Goal: Task Accomplishment & Management: Manage account settings

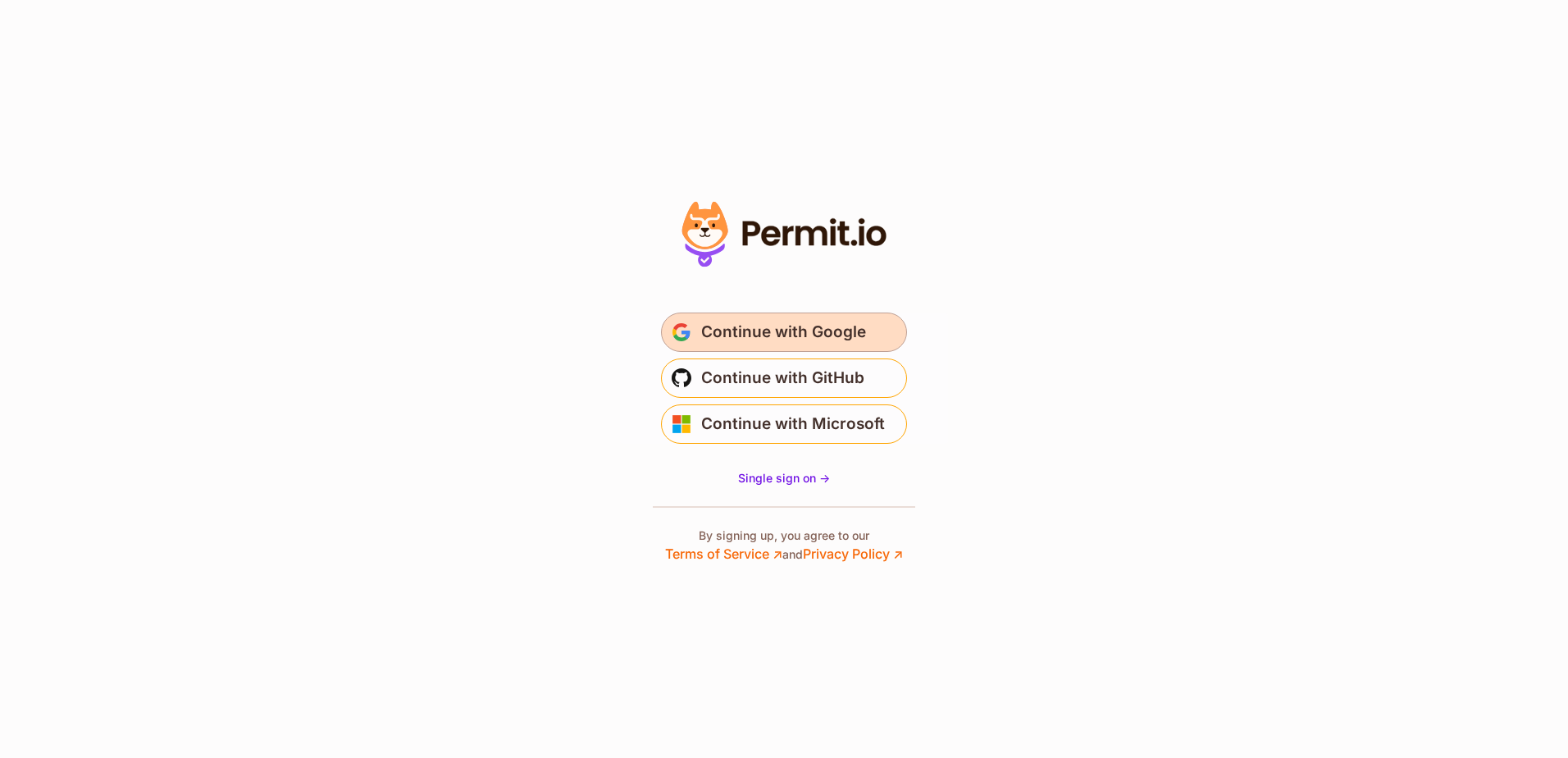
click at [763, 324] on span "Continue with Google" at bounding box center [784, 332] width 165 height 26
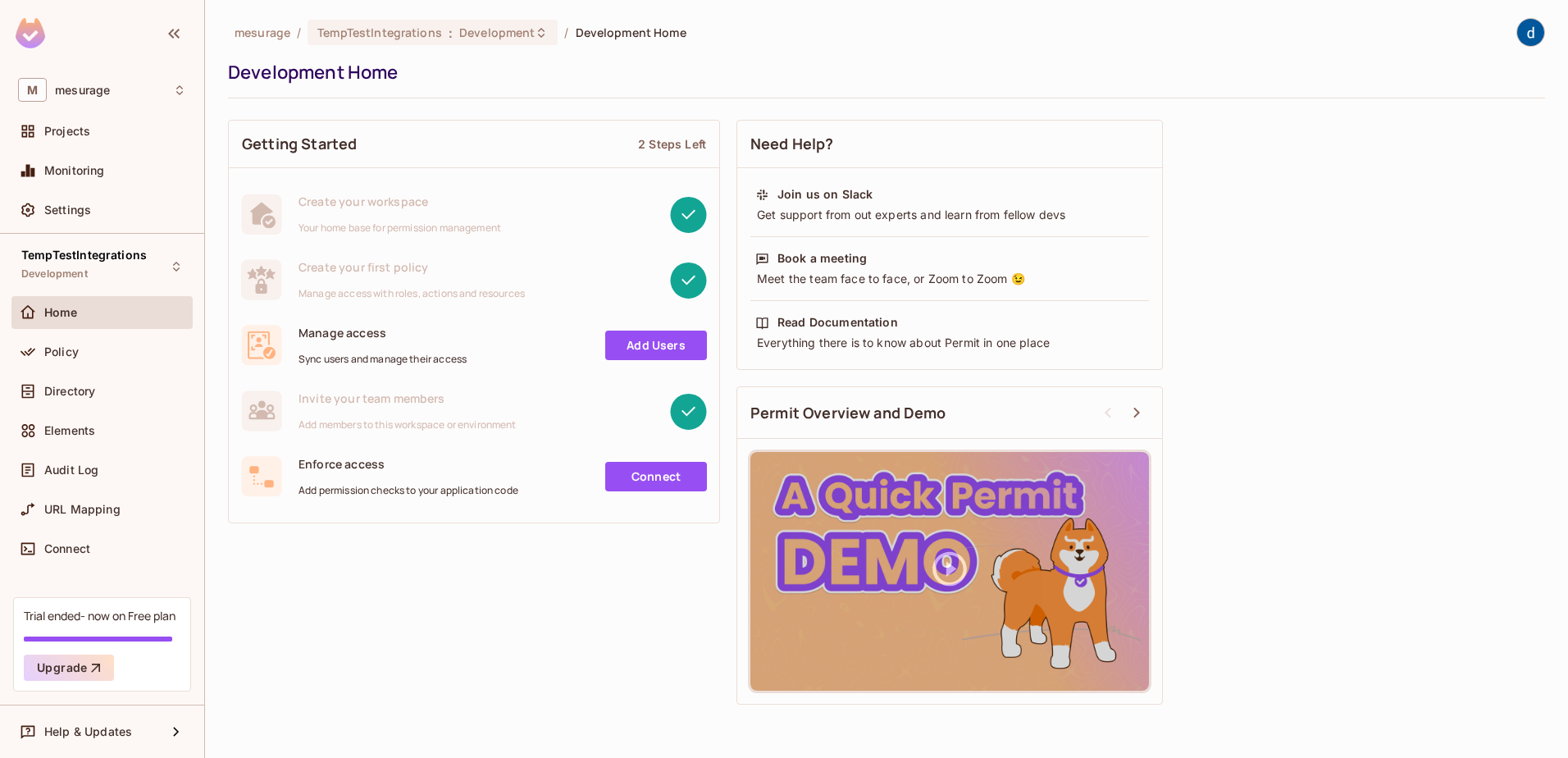
click at [329, 337] on span "Manage access" at bounding box center [383, 332] width 168 height 16
click at [57, 125] on span "Projects" at bounding box center [68, 131] width 46 height 13
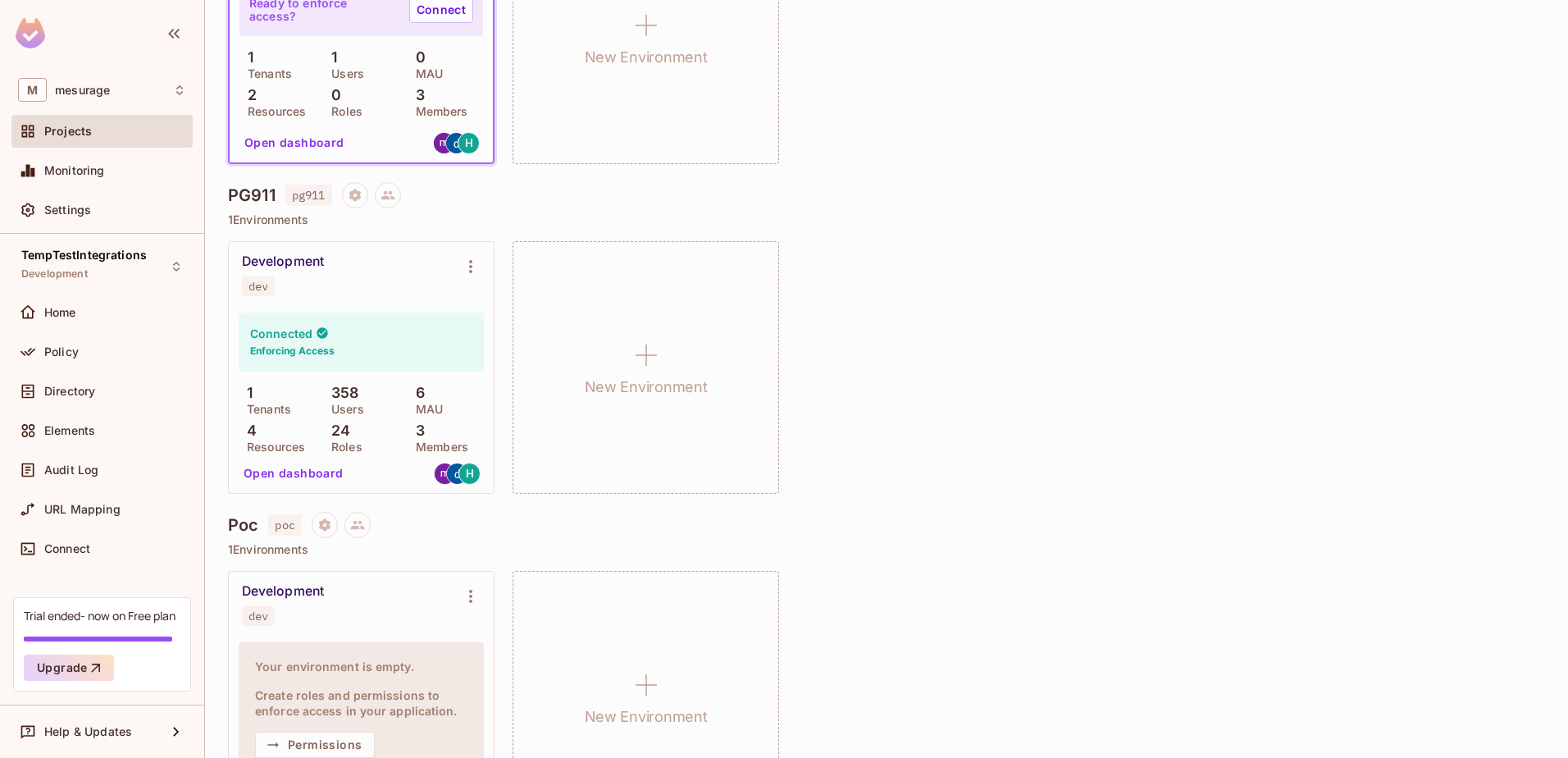
scroll to position [230, 0]
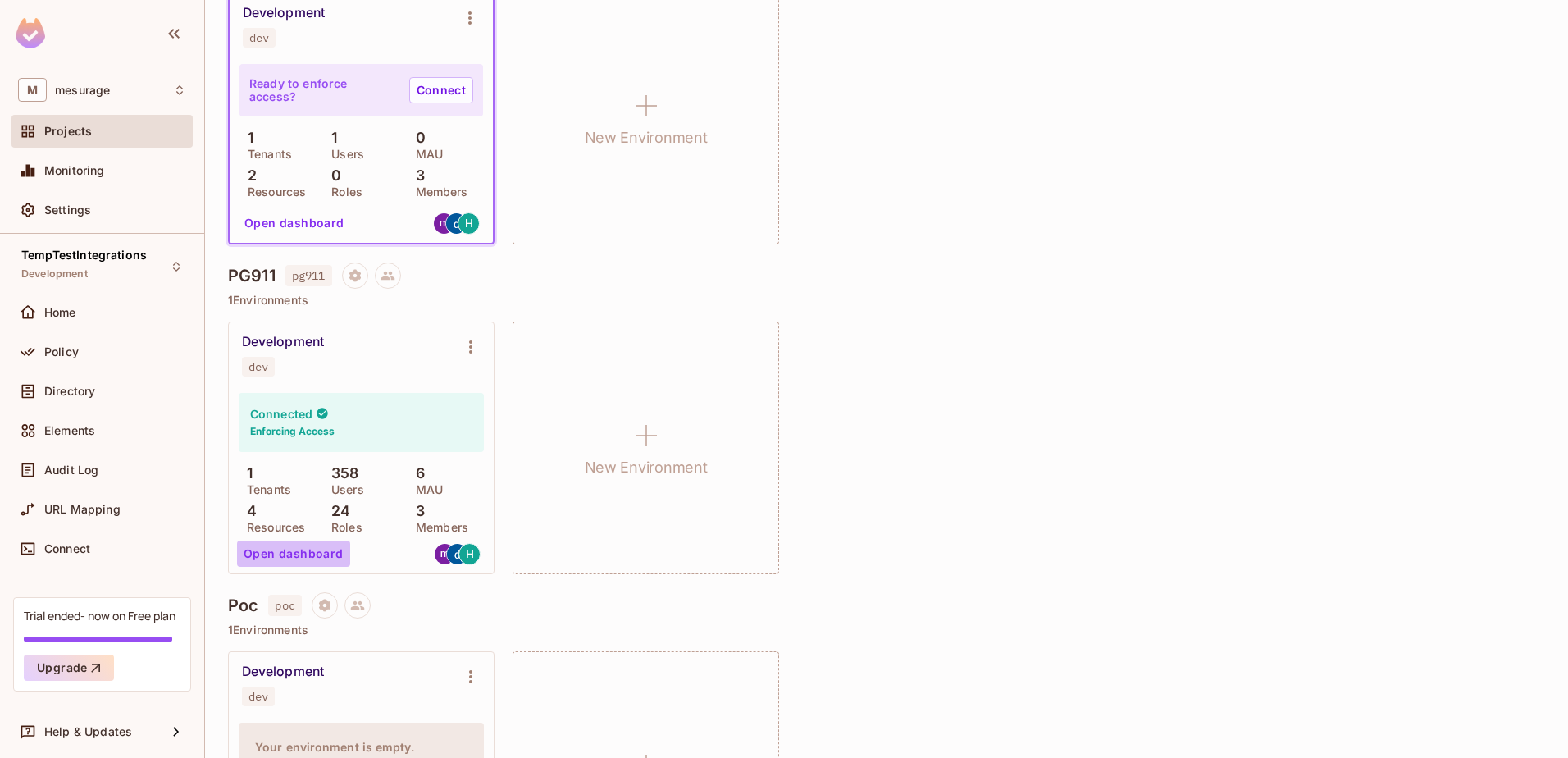
click at [306, 553] on button "Open dashboard" at bounding box center [293, 553] width 113 height 26
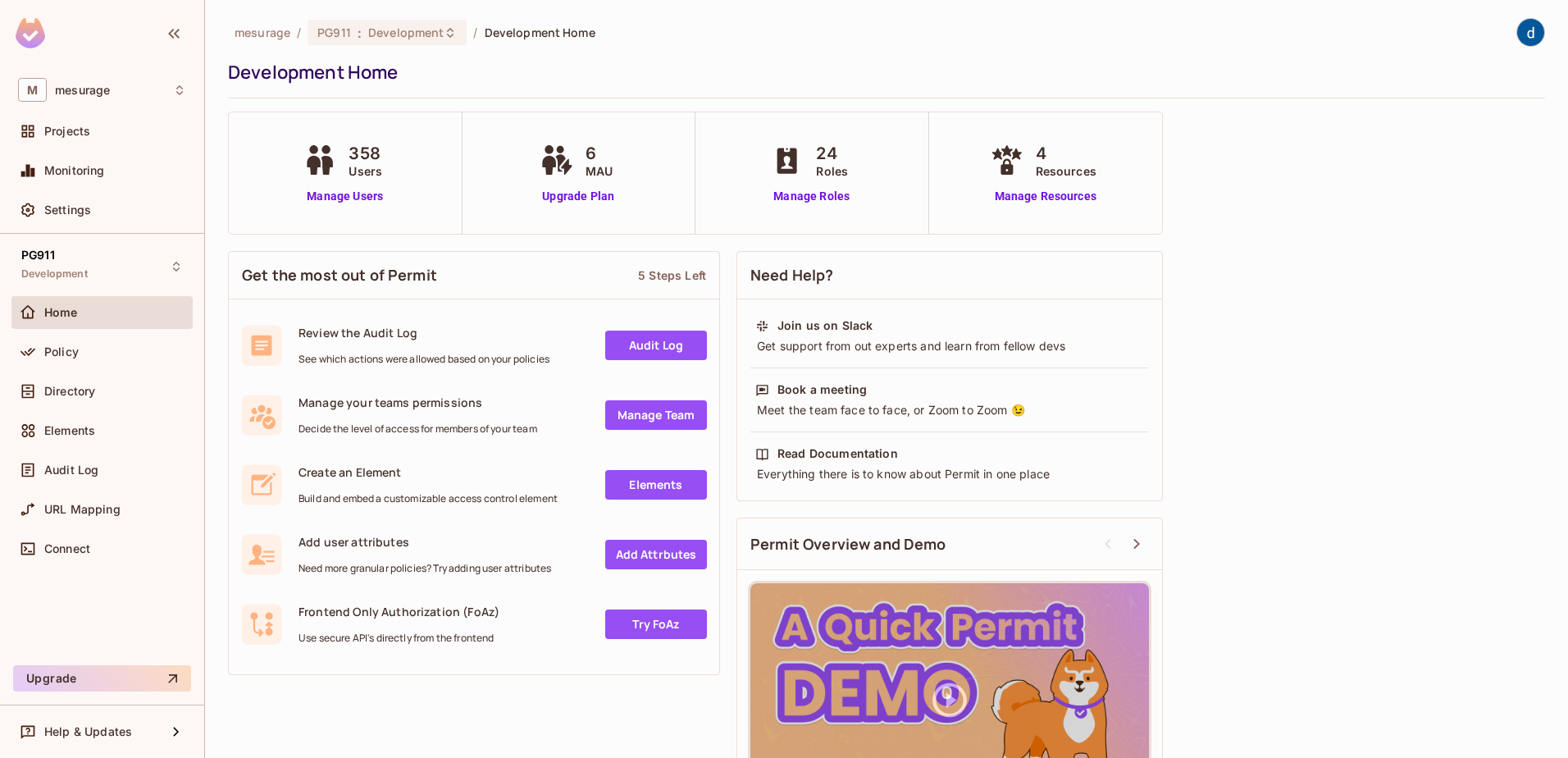
click at [325, 167] on icon at bounding box center [327, 165] width 12 height 19
click at [368, 190] on link "Manage Users" at bounding box center [345, 196] width 91 height 17
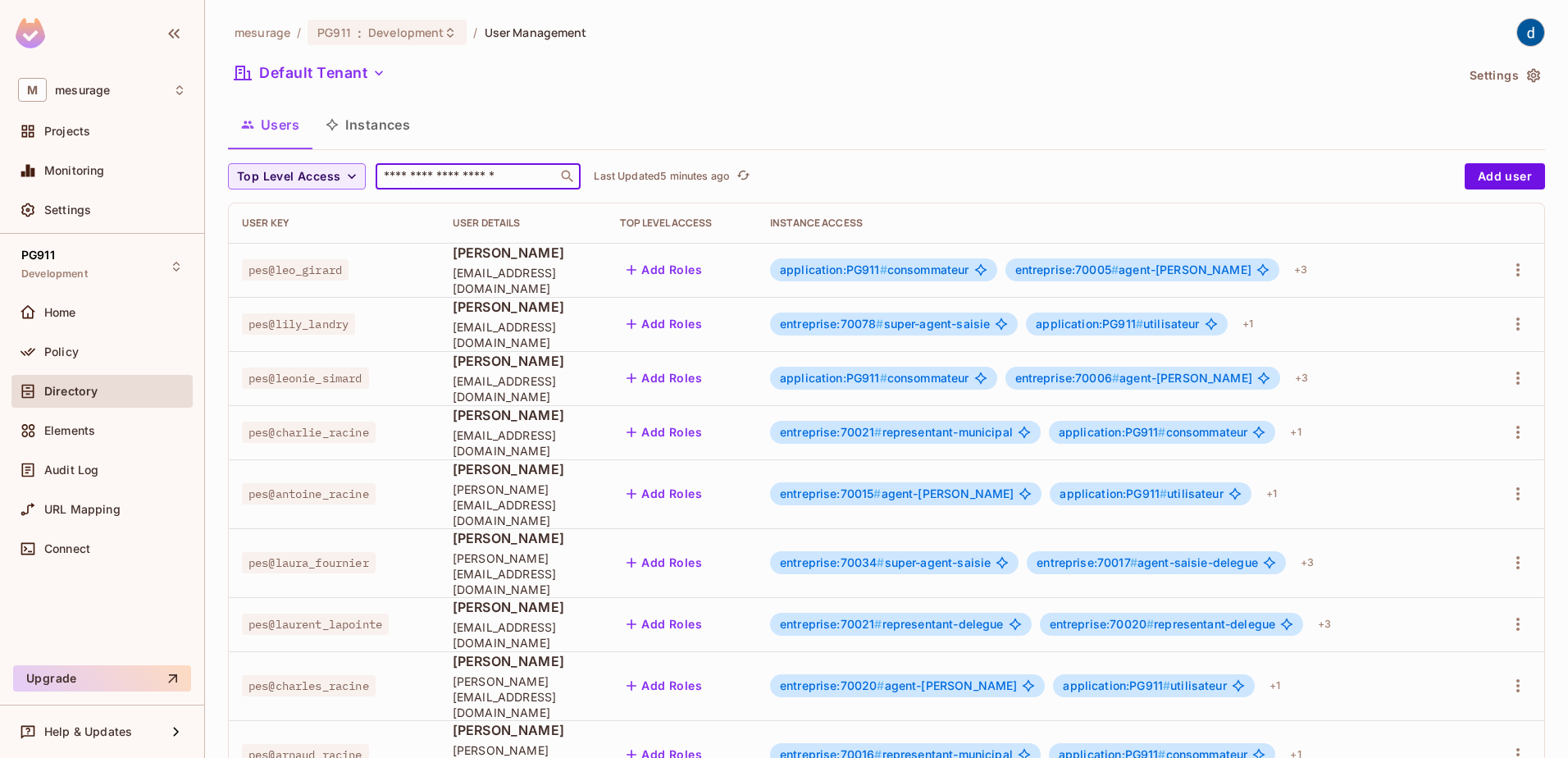
click at [459, 183] on input "text" at bounding box center [466, 177] width 172 height 16
paste input "**********"
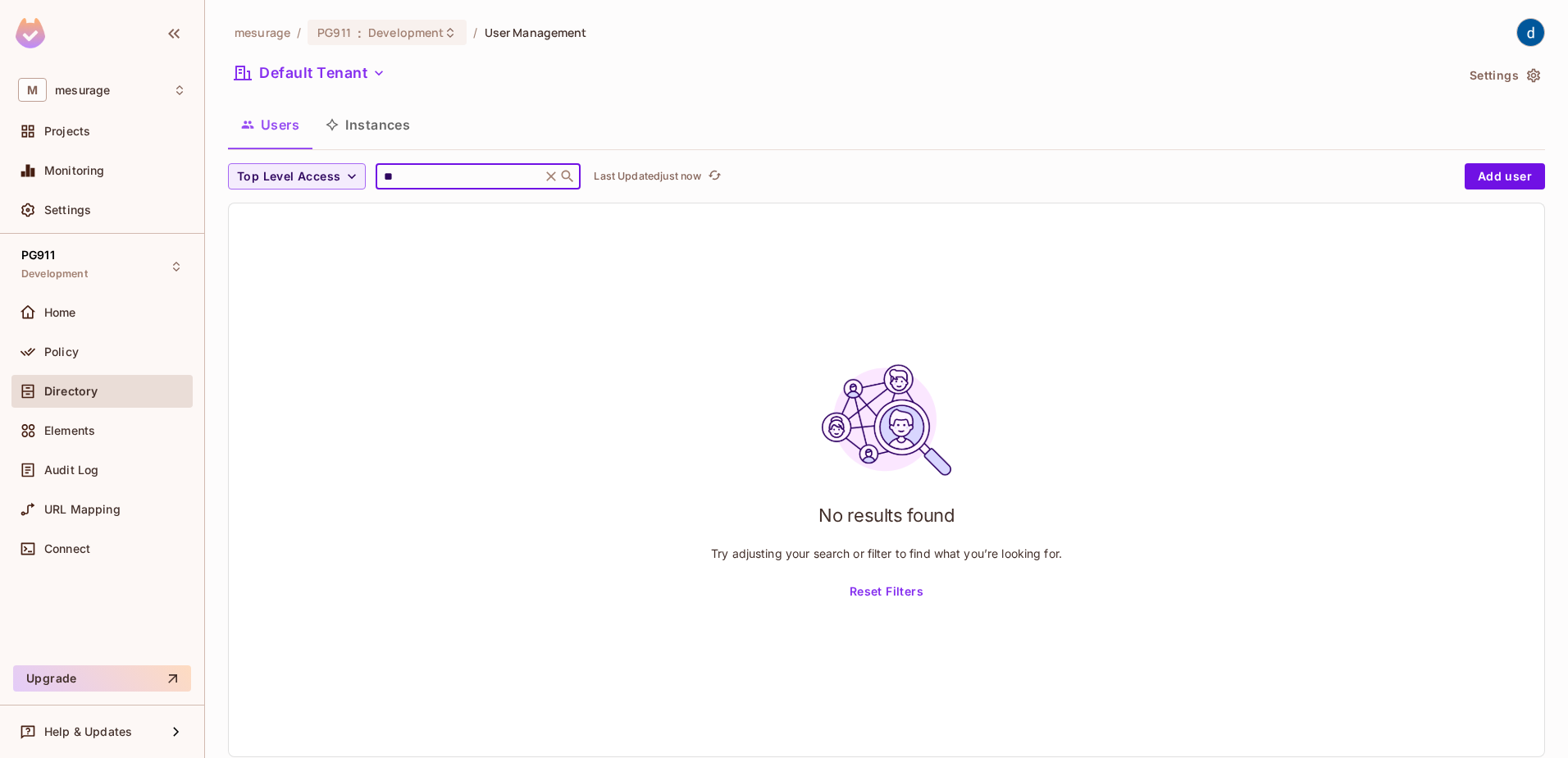
type input "*"
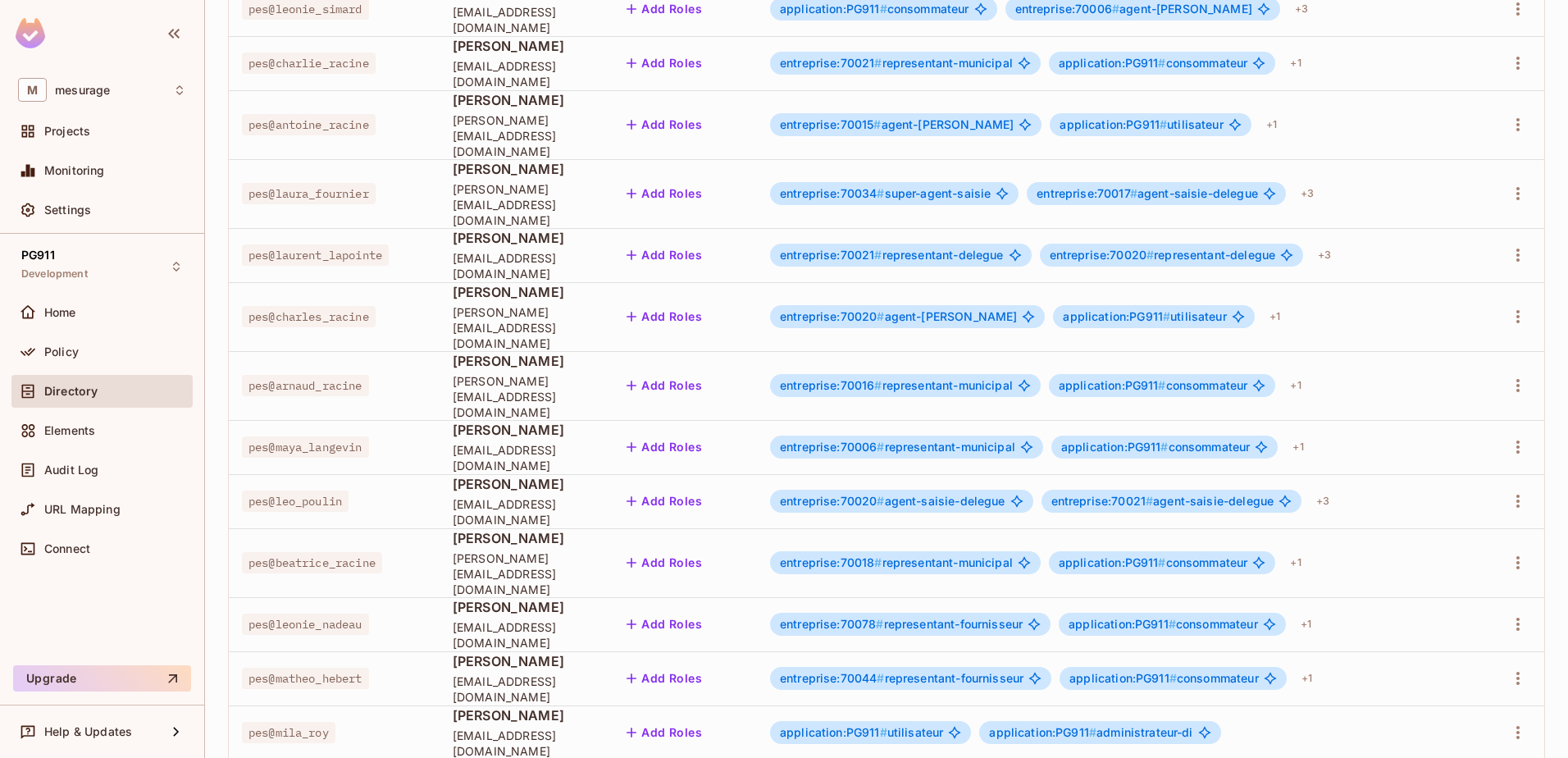
scroll to position [388, 0]
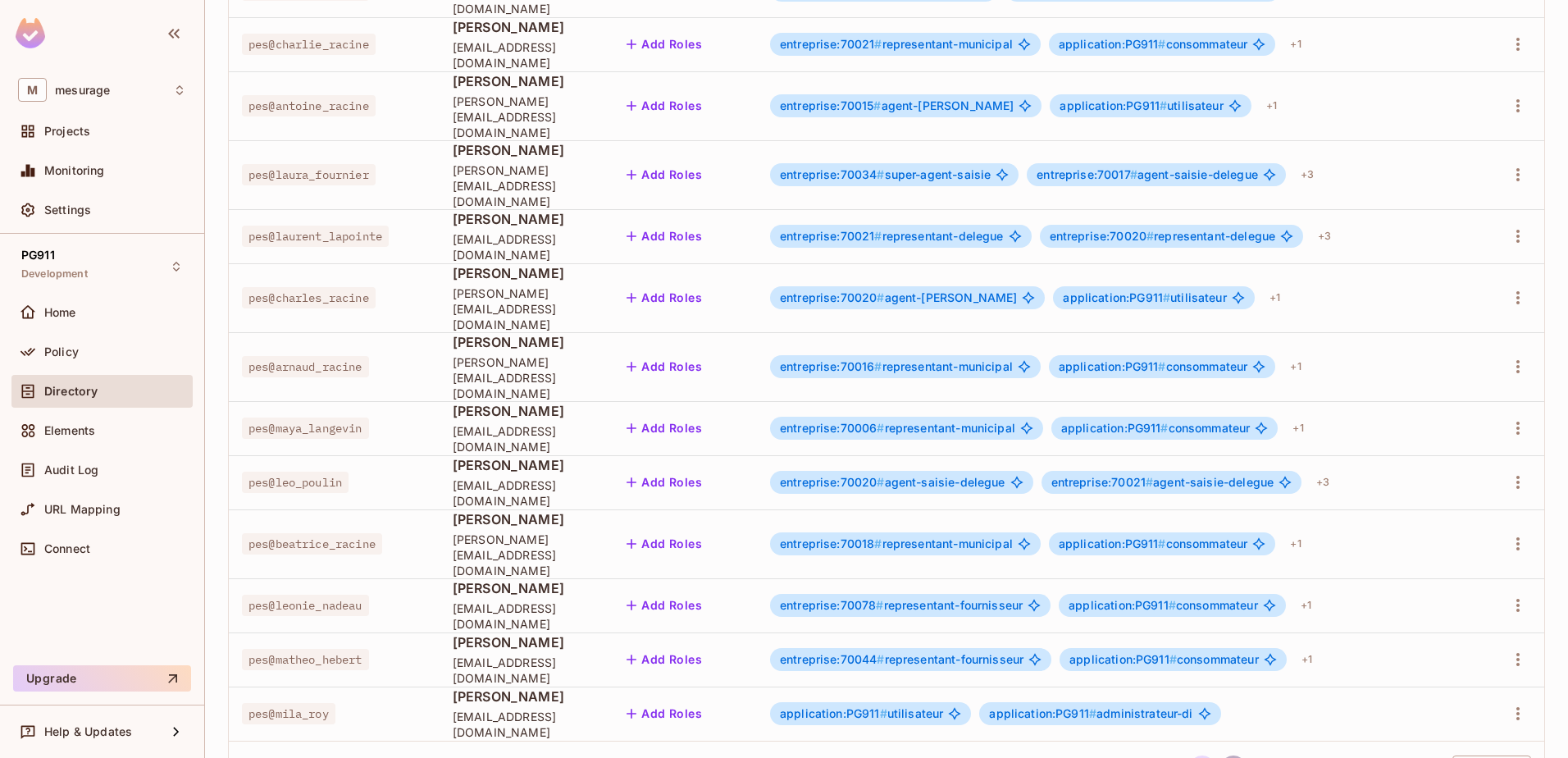
click at [1221, 756] on button "2" at bounding box center [1234, 769] width 26 height 26
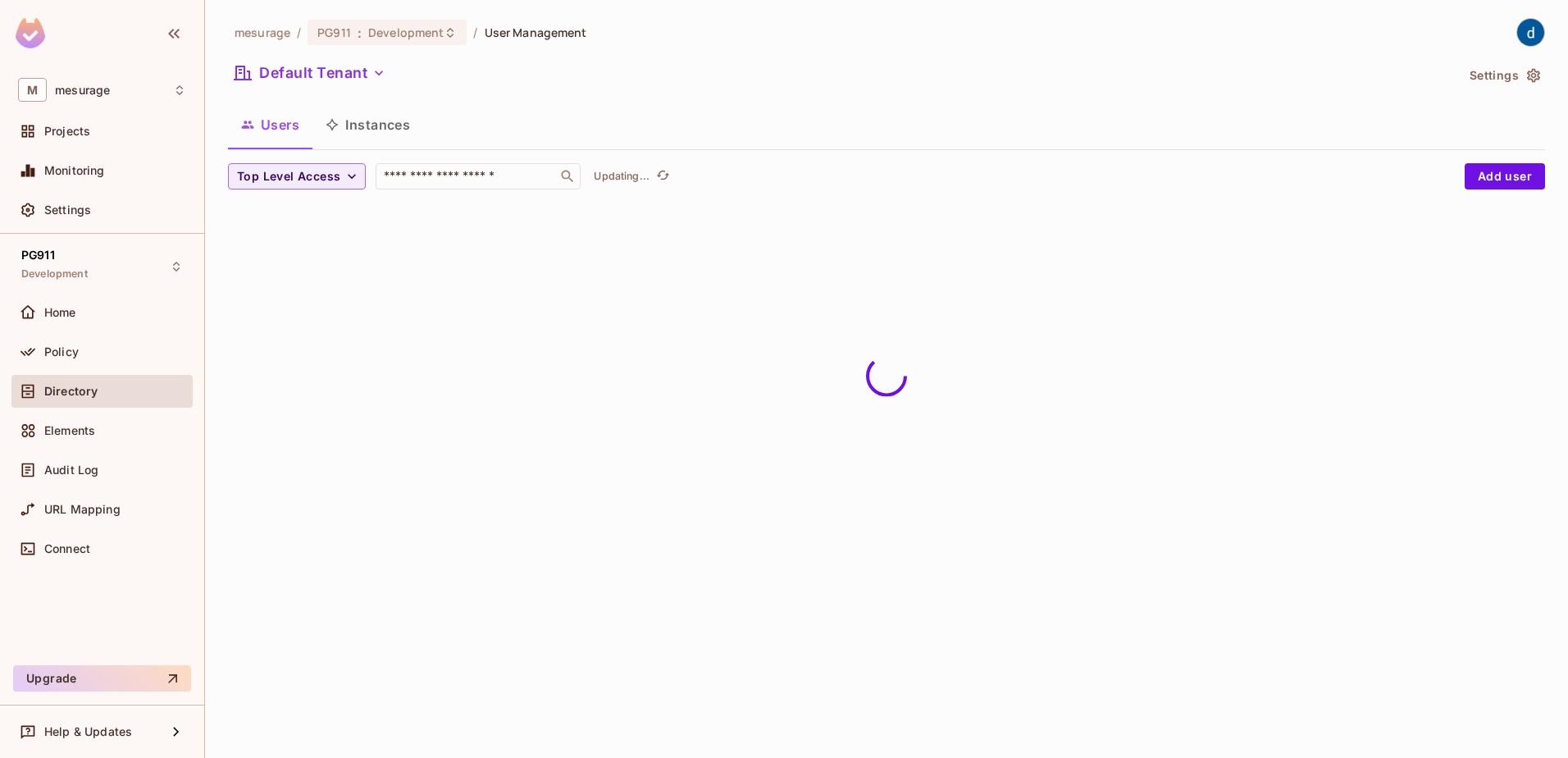
scroll to position [0, 0]
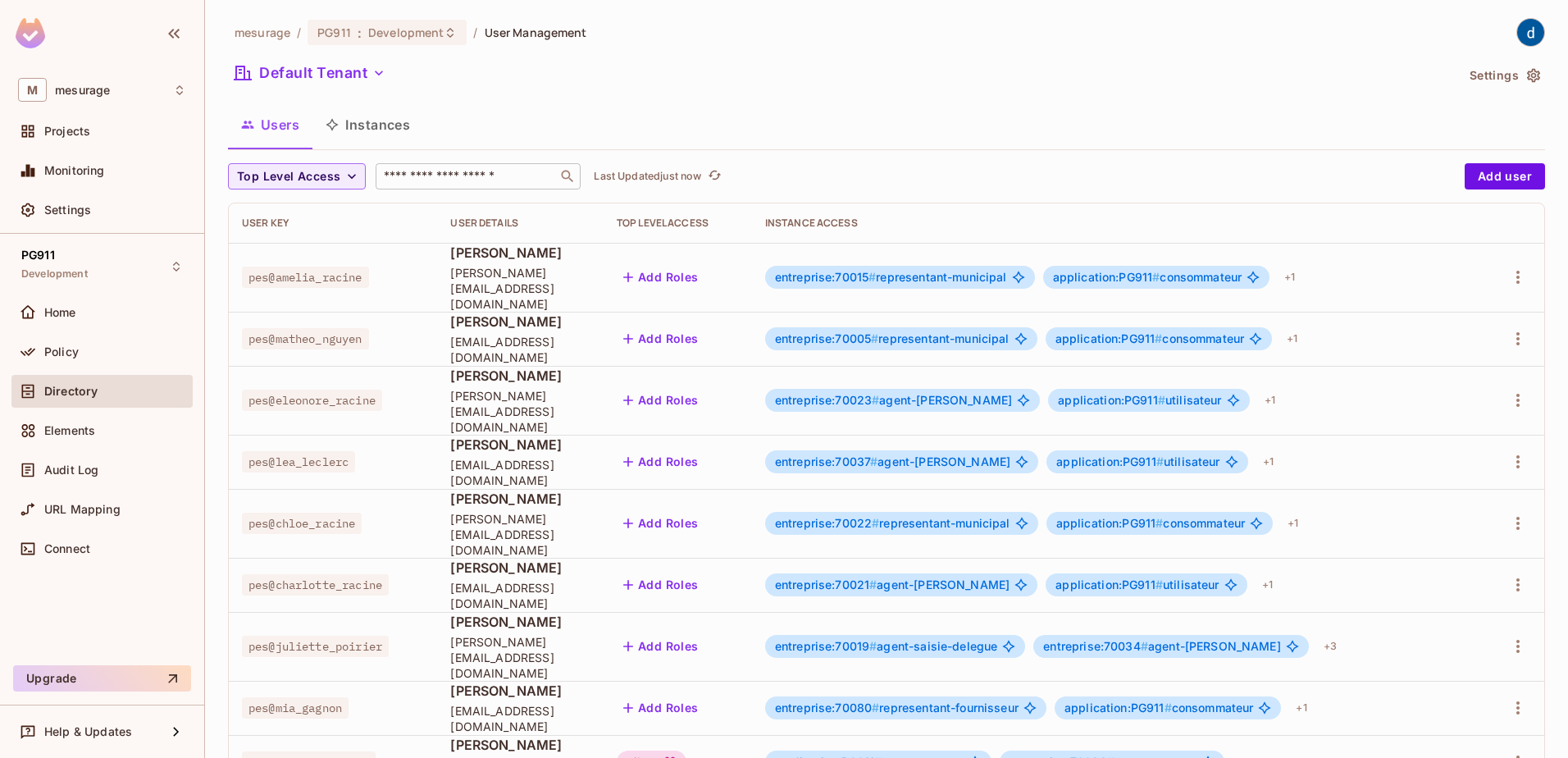
click at [474, 179] on input "text" at bounding box center [466, 177] width 172 height 16
paste input "**********"
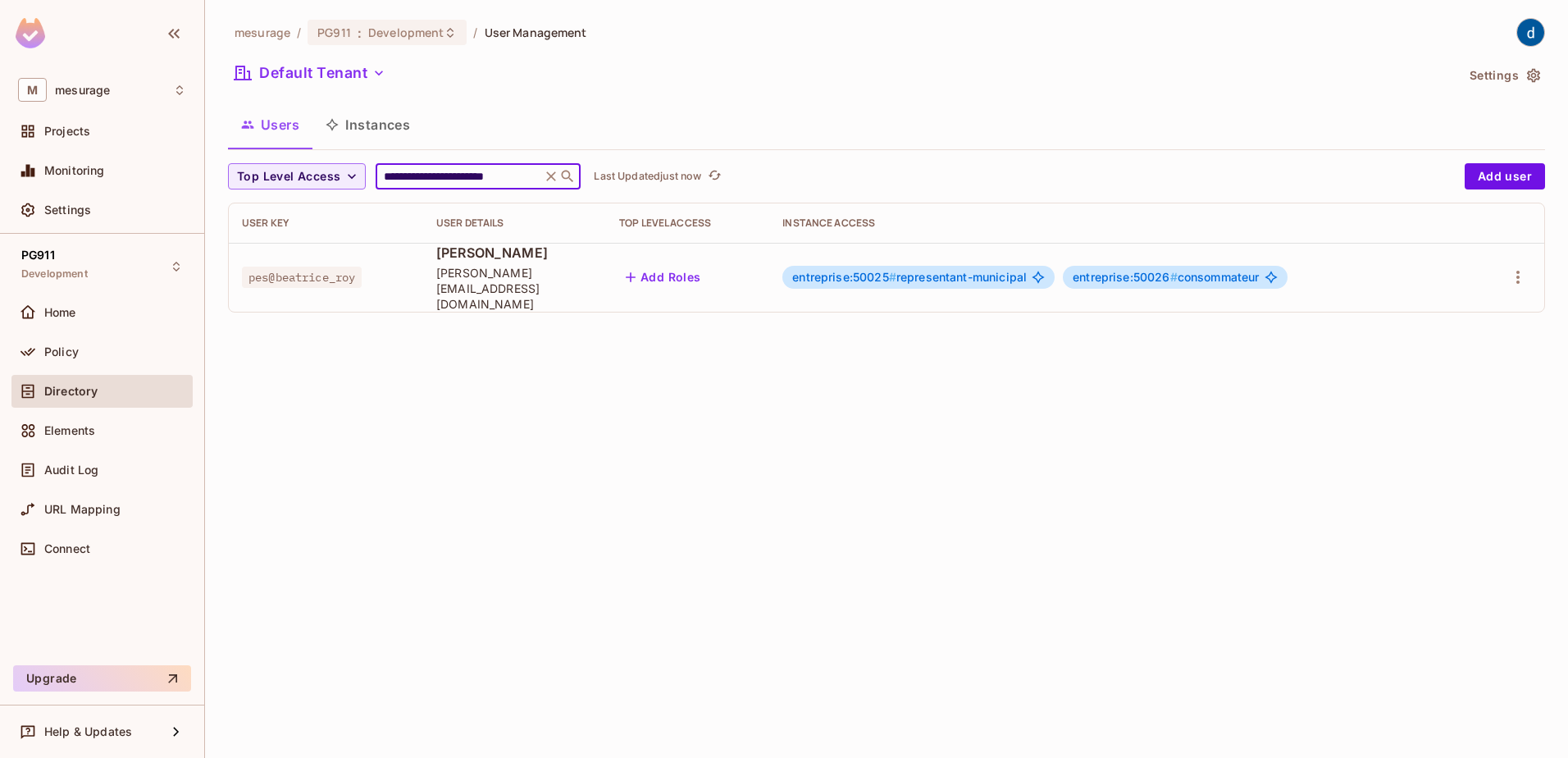
type input "**********"
click at [999, 274] on span "entreprise:50025 # representant-municipal" at bounding box center [910, 277] width 234 height 13
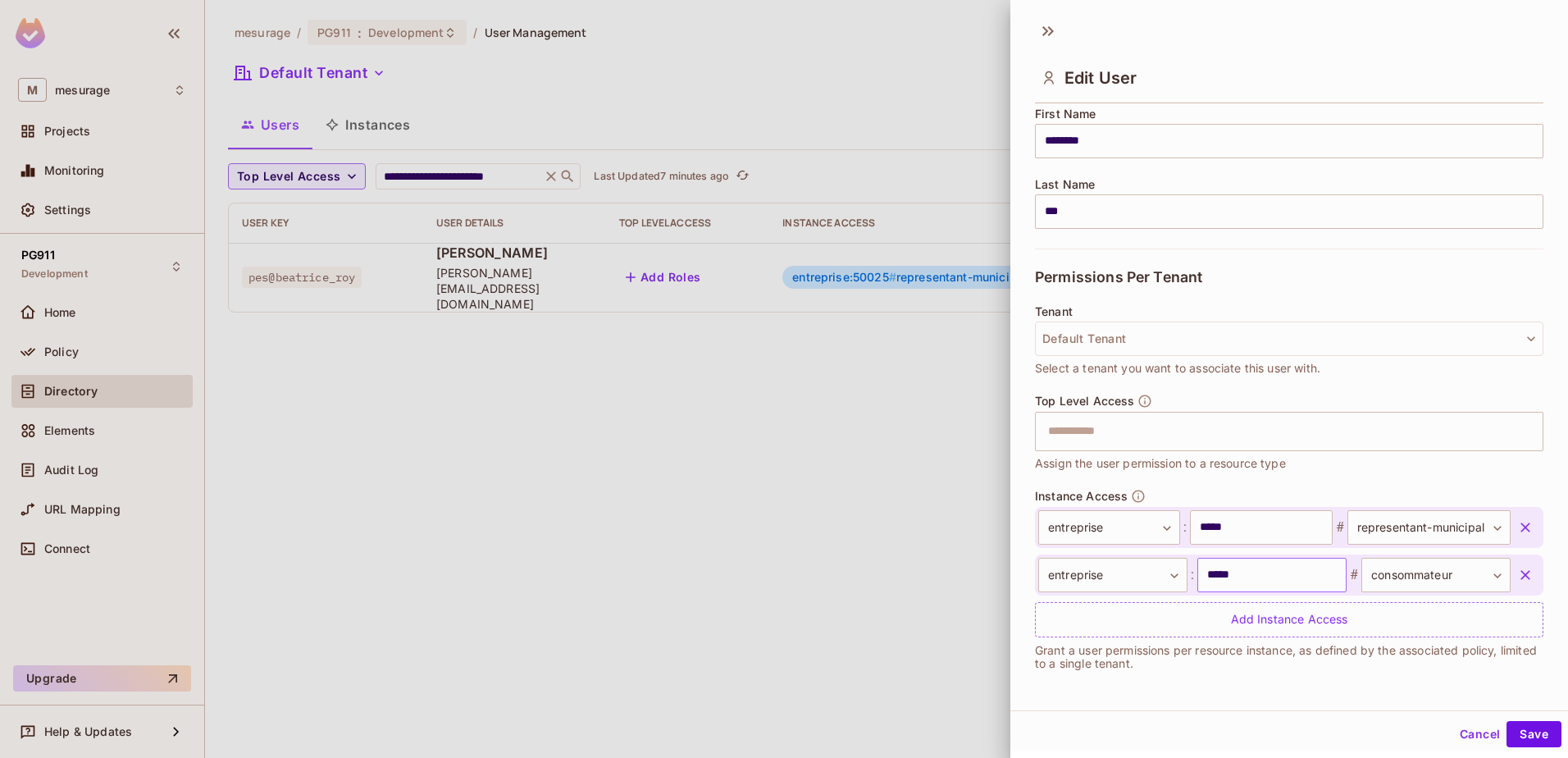
scroll to position [2, 0]
click at [1459, 725] on button "Cancel" at bounding box center [1480, 732] width 54 height 26
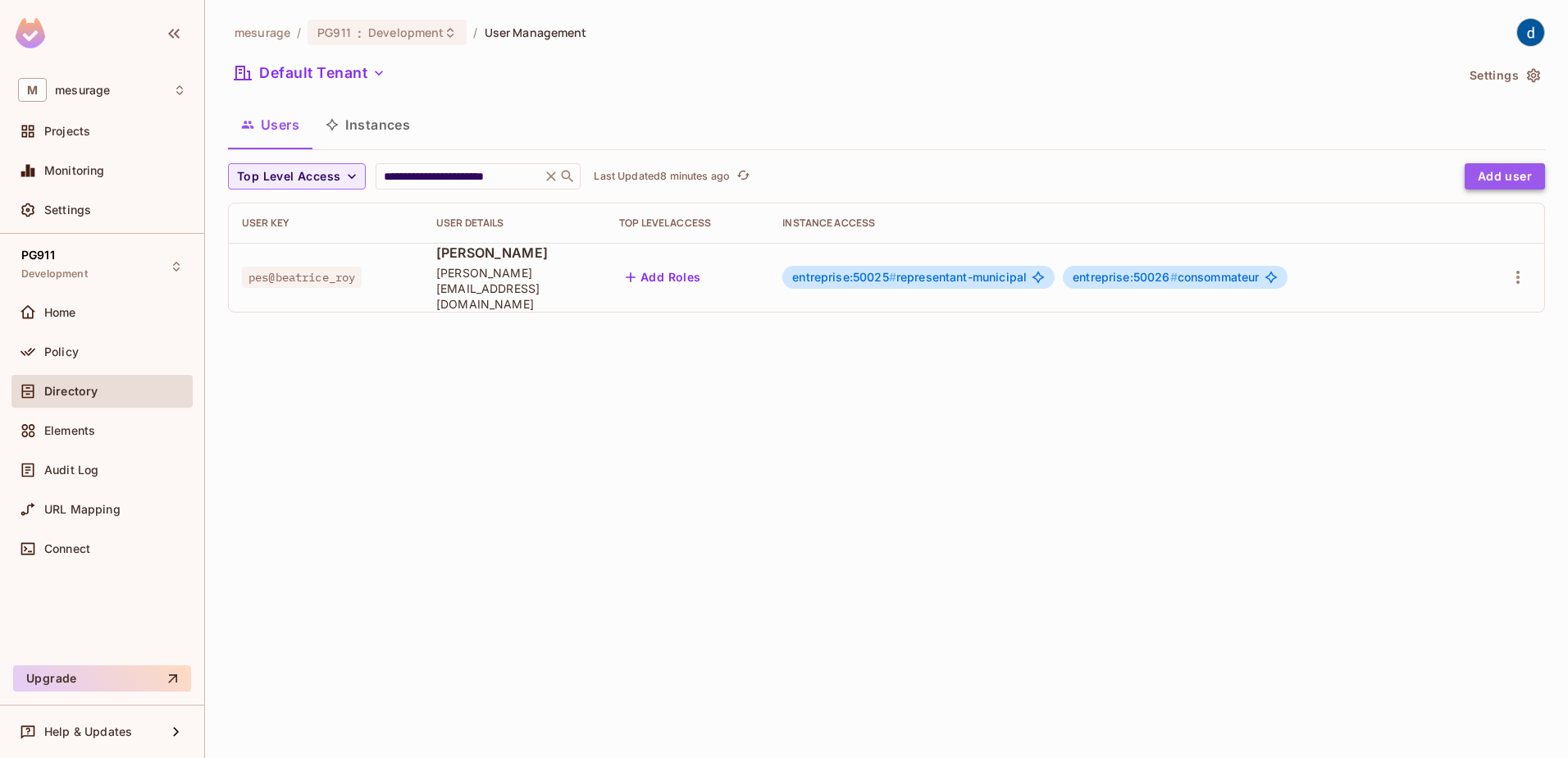
click at [1500, 172] on button "Add user" at bounding box center [1504, 177] width 80 height 26
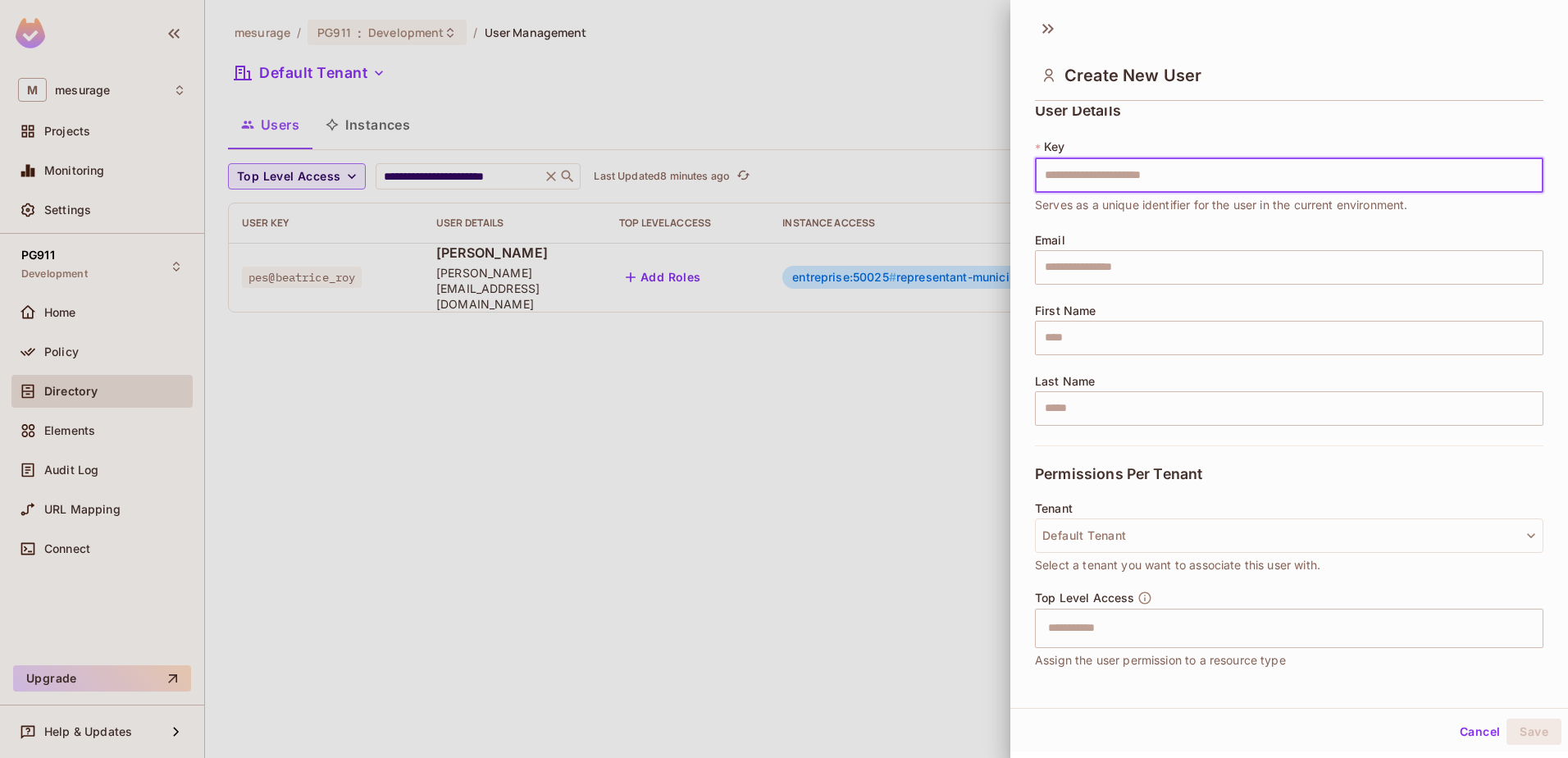
scroll to position [0, 0]
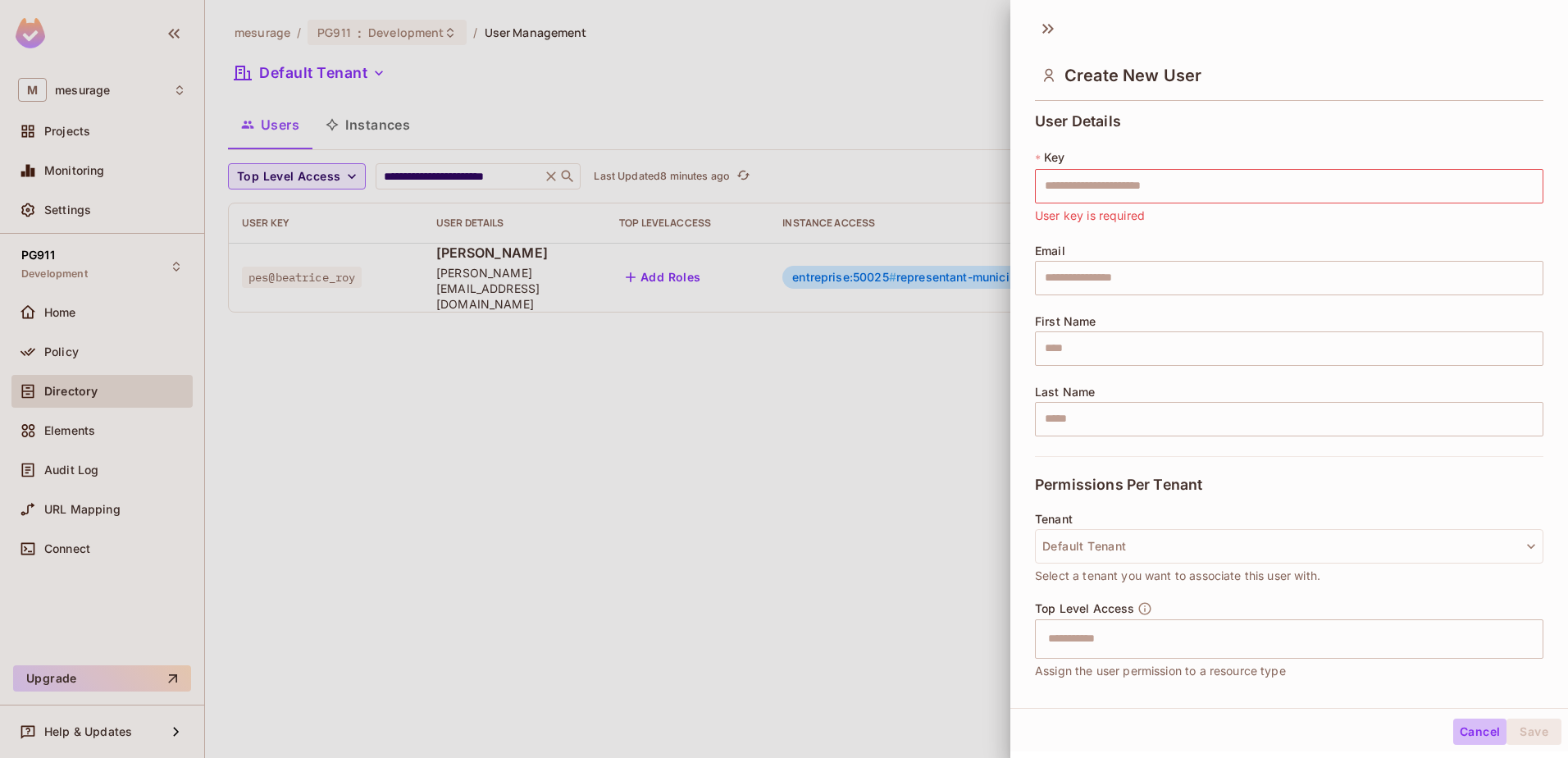
click at [1463, 733] on button "Cancel" at bounding box center [1480, 732] width 54 height 26
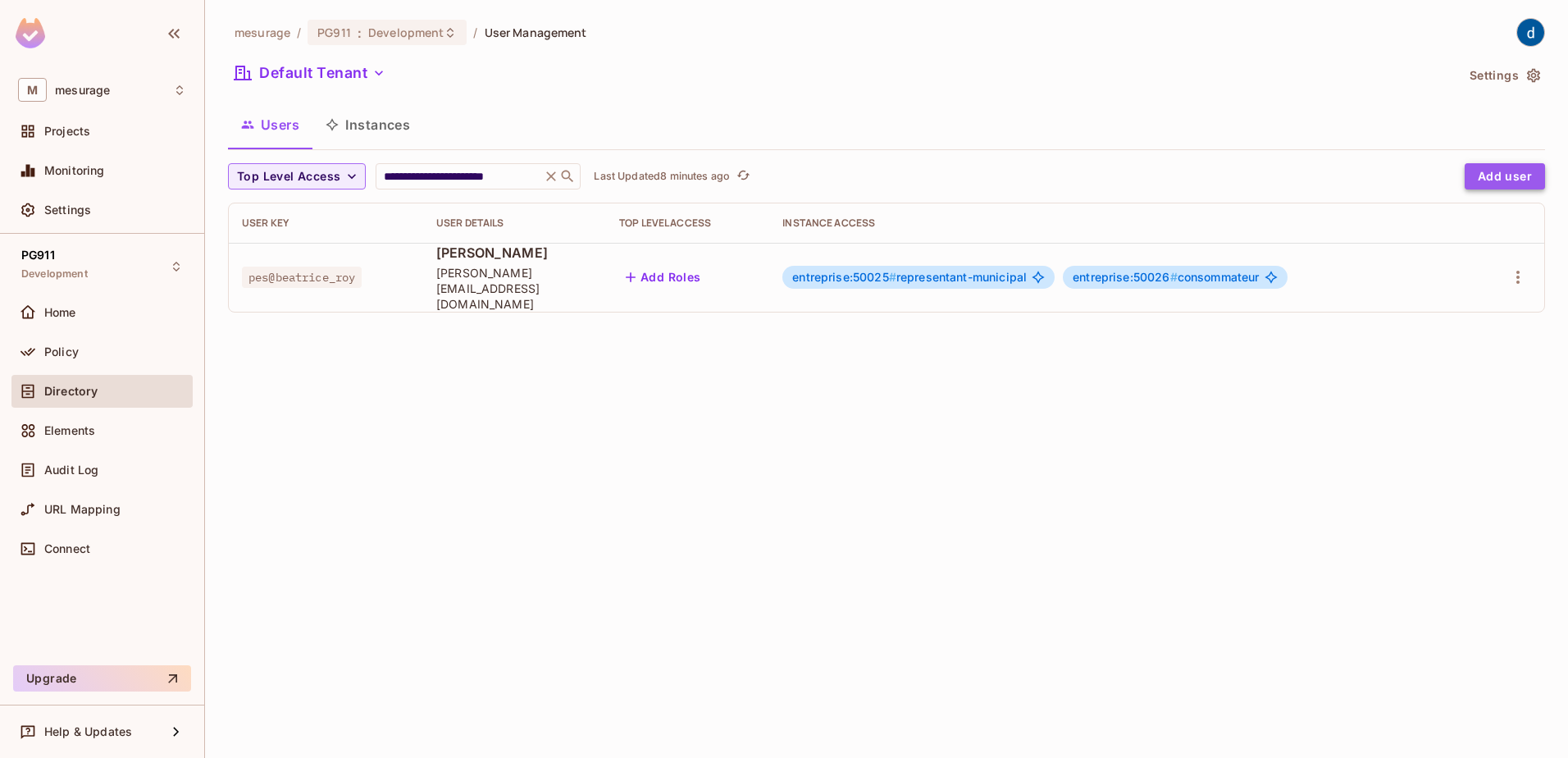
click at [1511, 177] on button "Add user" at bounding box center [1504, 177] width 80 height 26
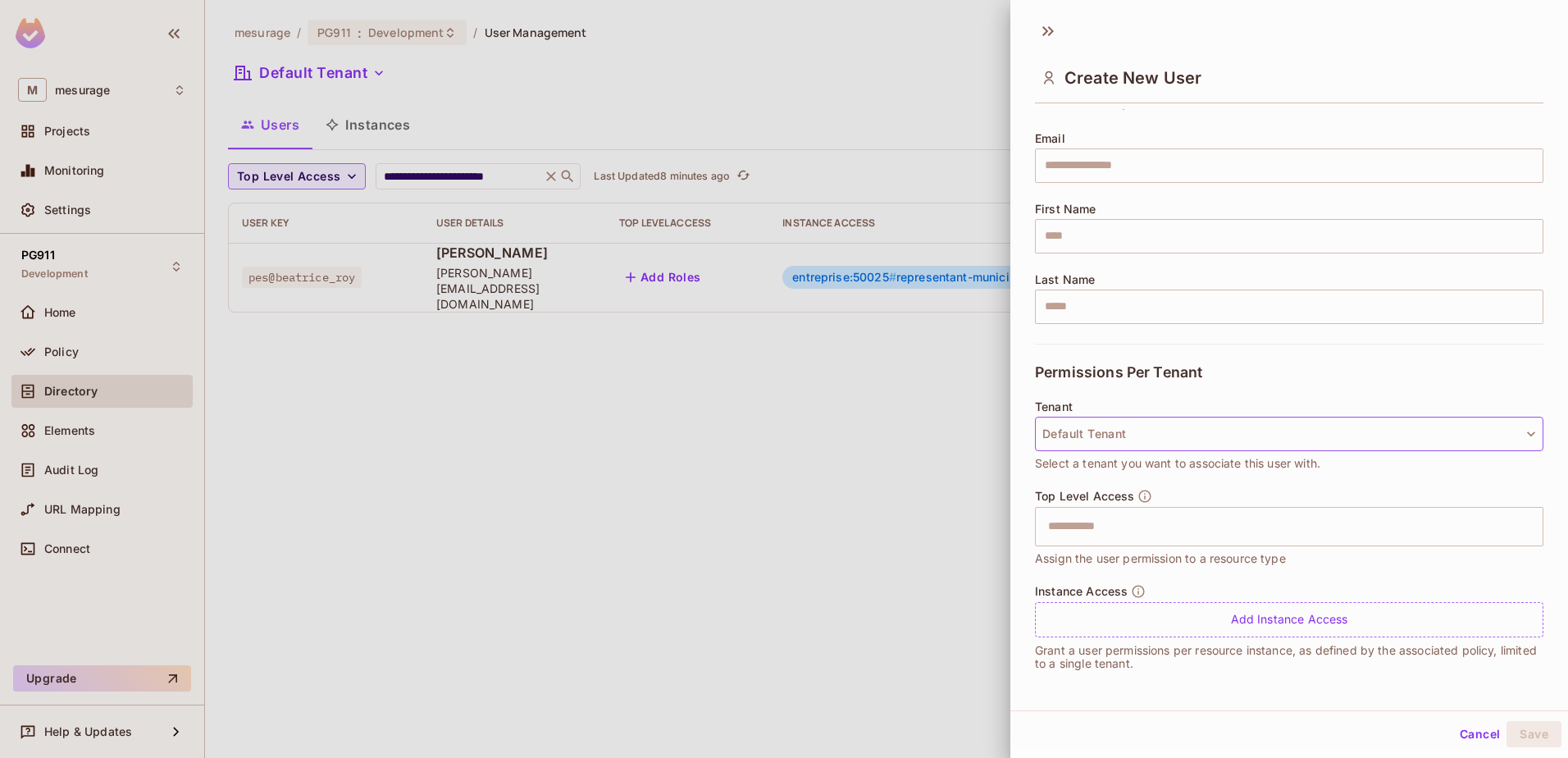
scroll to position [2, 0]
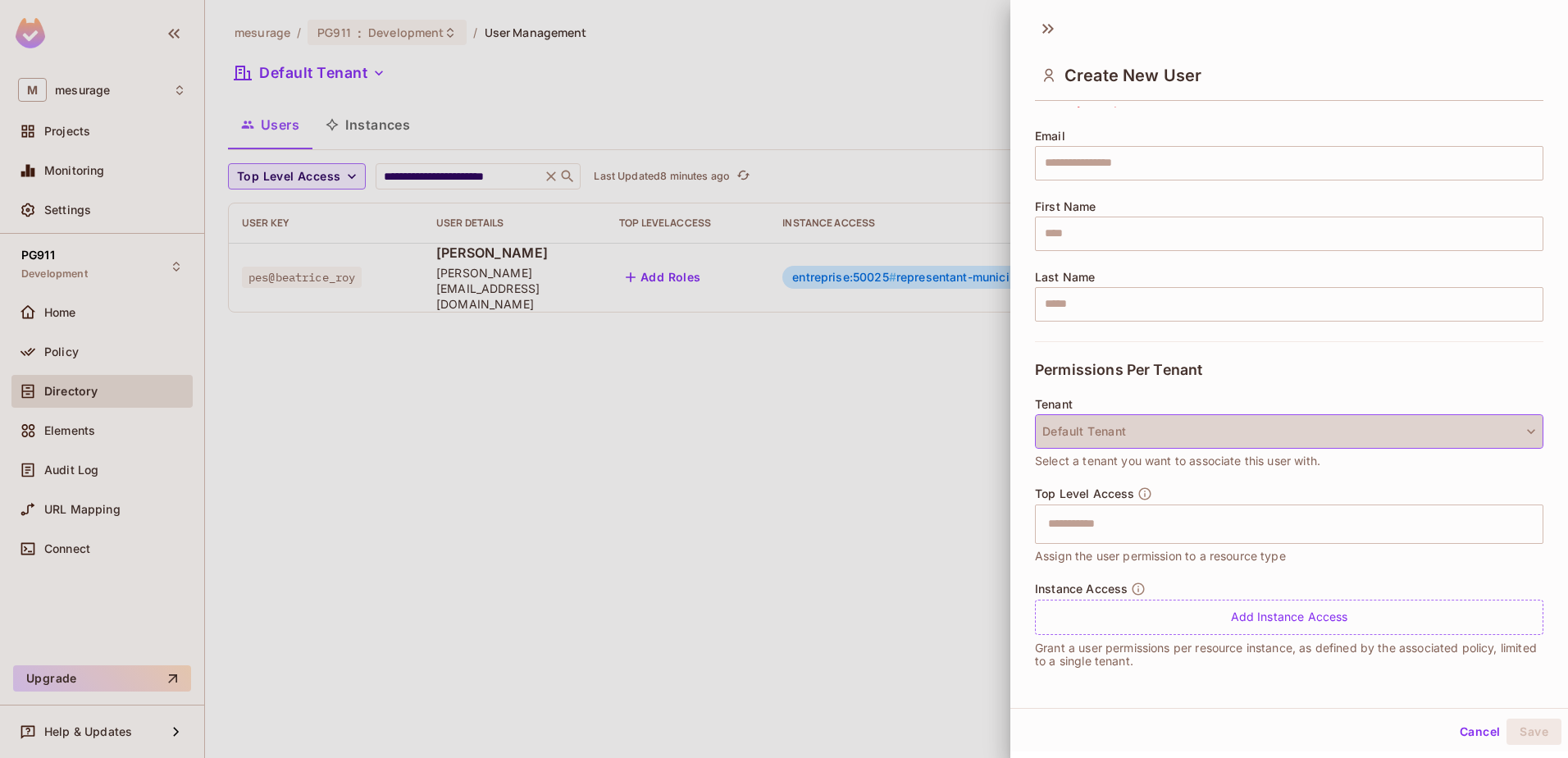
click at [1523, 430] on icon "button" at bounding box center [1531, 431] width 16 height 16
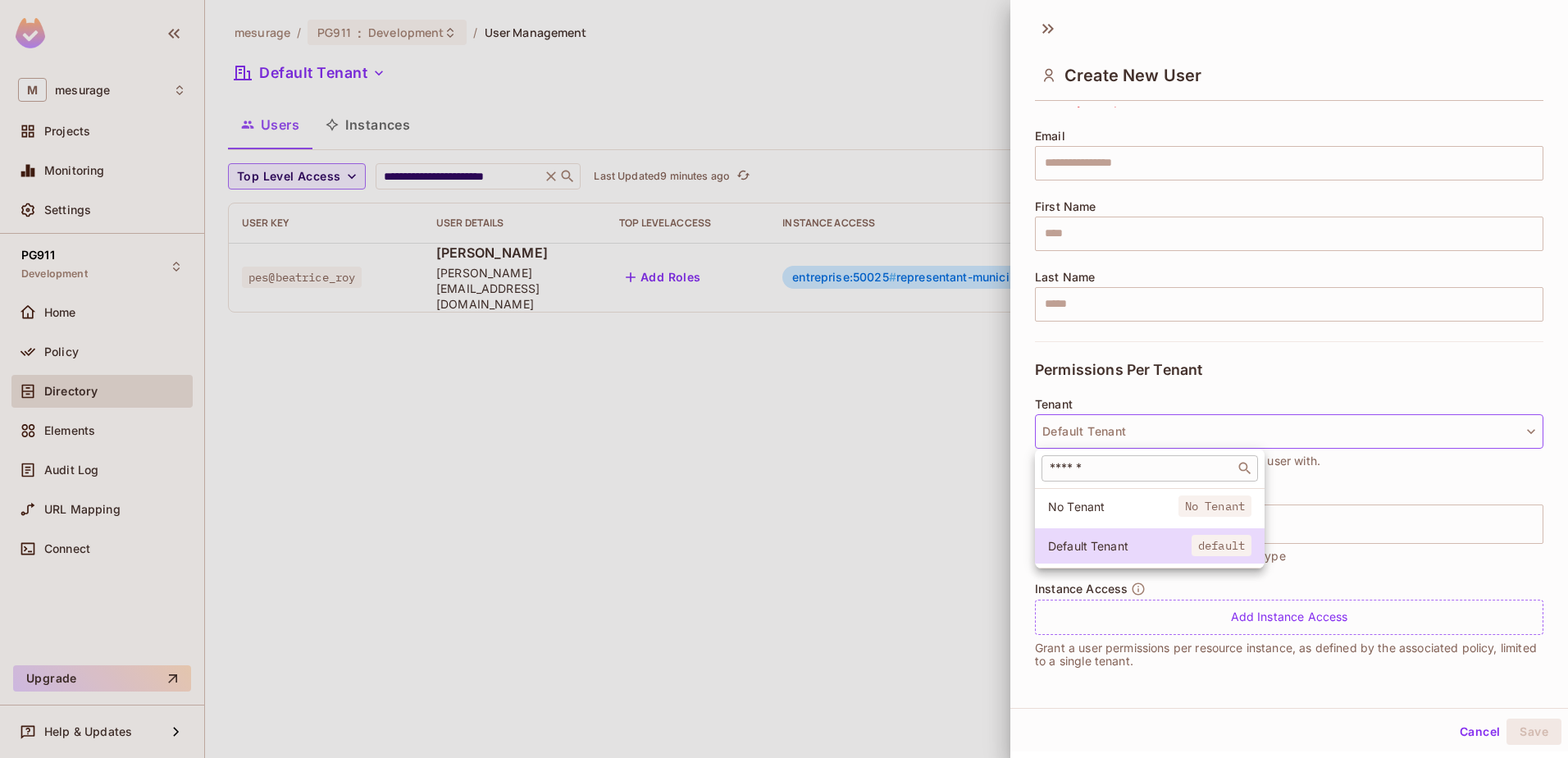
click at [1137, 458] on div "​" at bounding box center [1150, 468] width 217 height 26
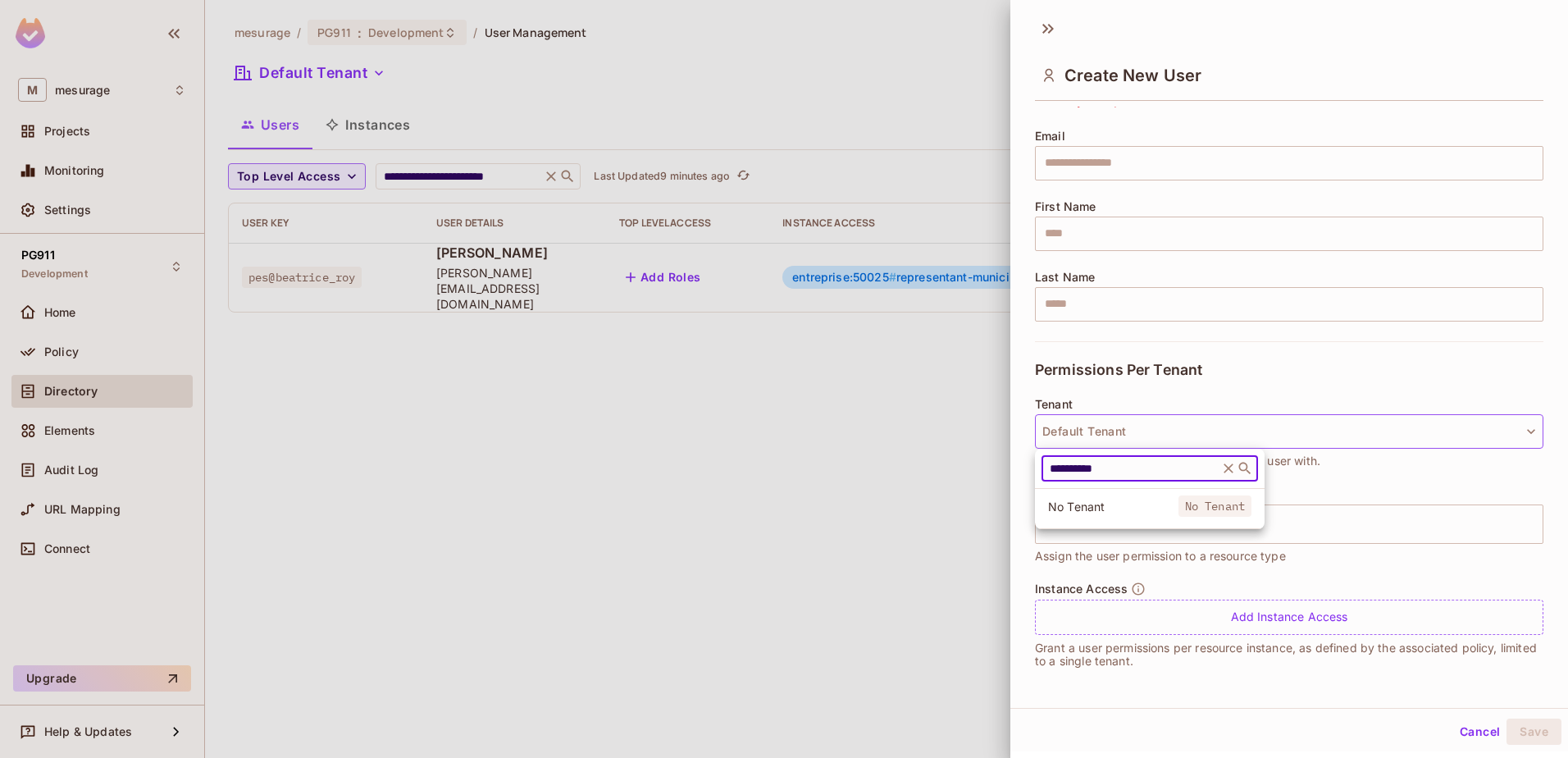
type input "**********"
click at [1245, 467] on icon at bounding box center [1245, 468] width 16 height 16
drag, startPoint x: 1127, startPoint y: 473, endPoint x: 1052, endPoint y: 431, distance: 86.0
click at [1063, 478] on div "**********" at bounding box center [1150, 468] width 217 height 26
click at [1114, 476] on input "**********" at bounding box center [1130, 468] width 167 height 16
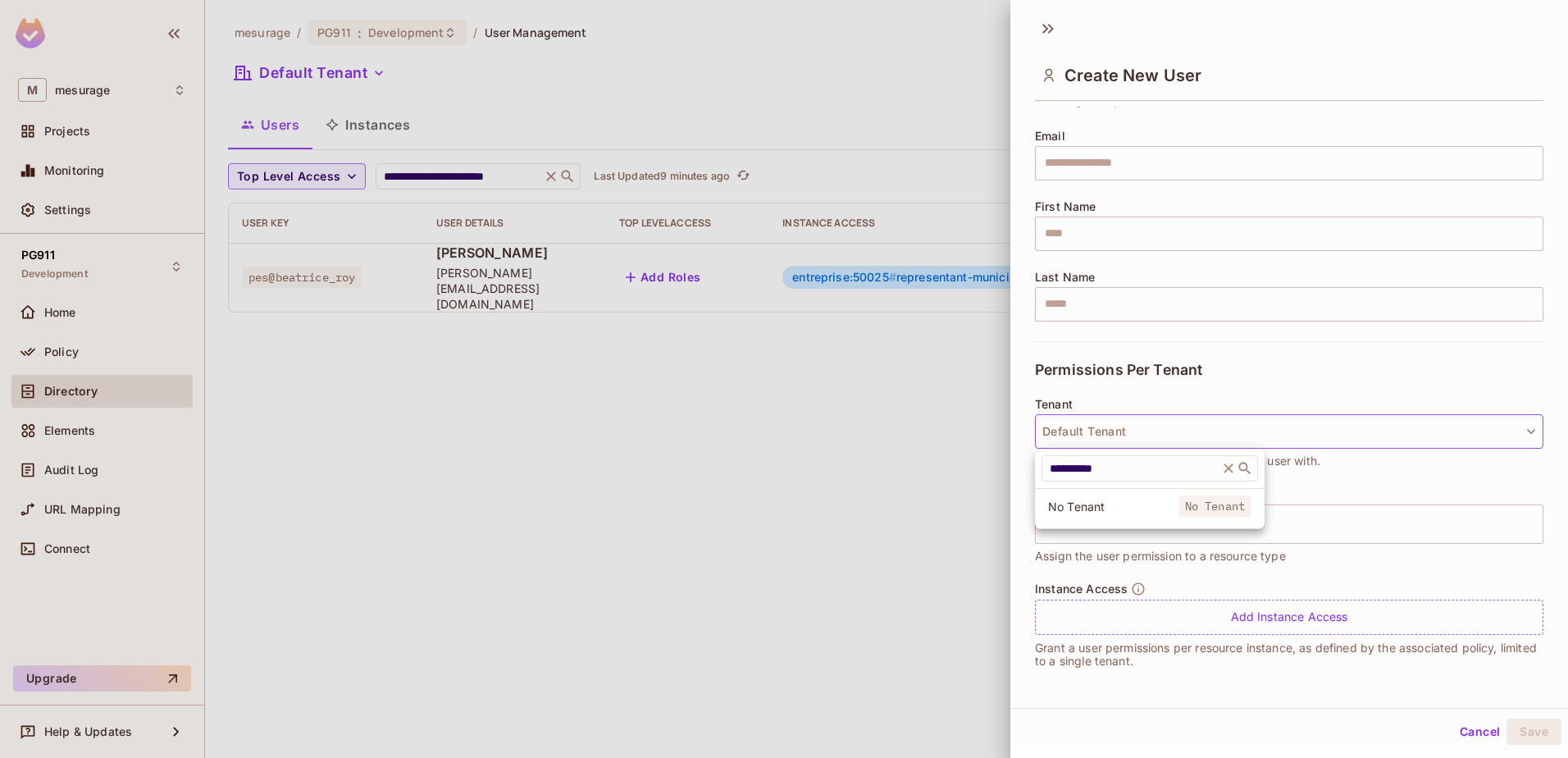
click at [944, 436] on div at bounding box center [784, 379] width 1568 height 758
click at [1467, 723] on button "Cancel" at bounding box center [1480, 732] width 54 height 26
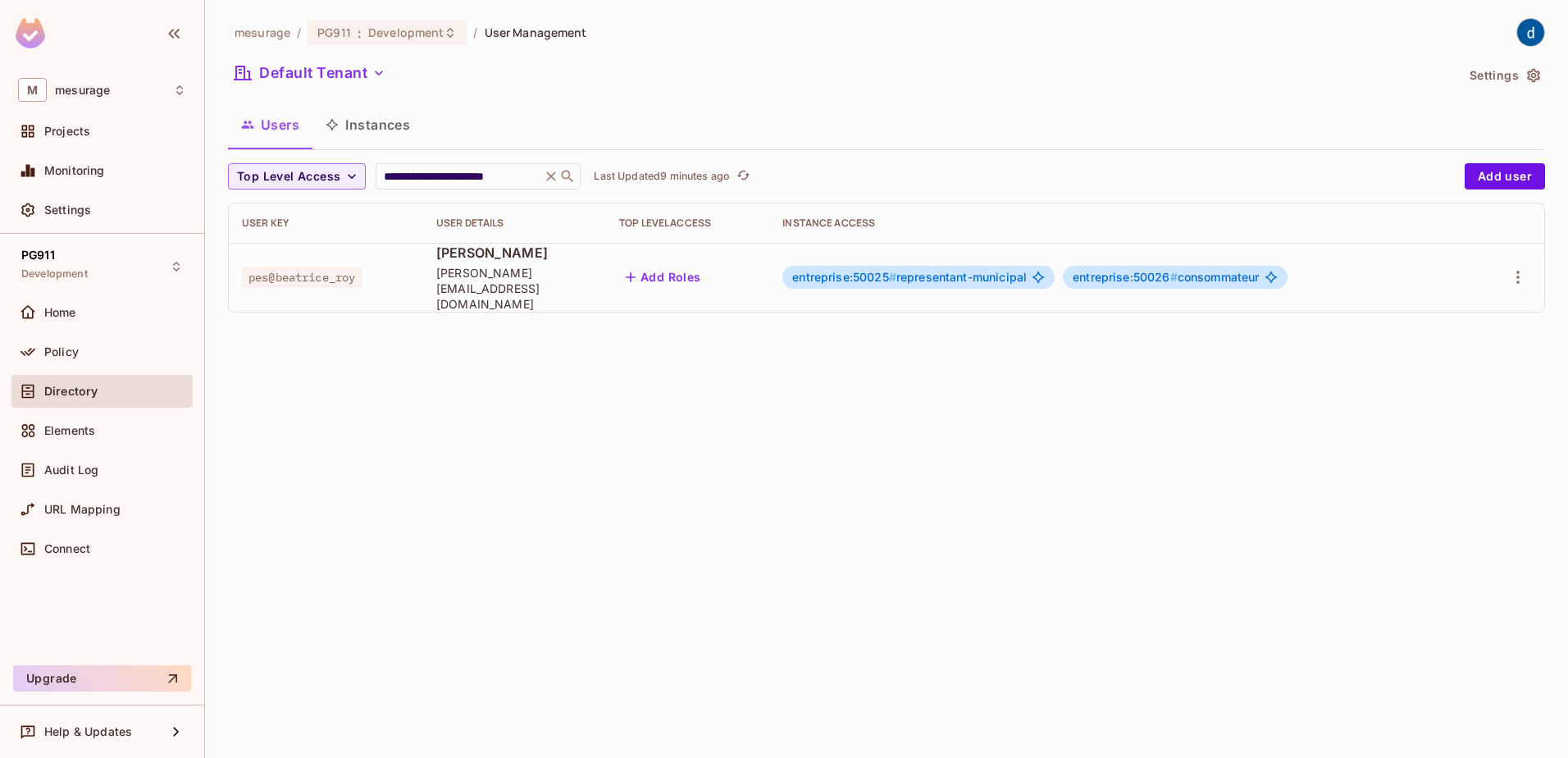
click at [285, 267] on span "pes@beatrice_roy" at bounding box center [301, 277] width 120 height 21
click at [496, 260] on span "Béatrice Roy" at bounding box center [515, 252] width 157 height 18
click at [517, 280] on span "beatrice_roy@yopmail.com" at bounding box center [515, 288] width 157 height 47
click at [481, 260] on span "Béatrice Roy" at bounding box center [515, 252] width 157 height 18
click at [1514, 275] on icon "button" at bounding box center [1519, 277] width 20 height 20
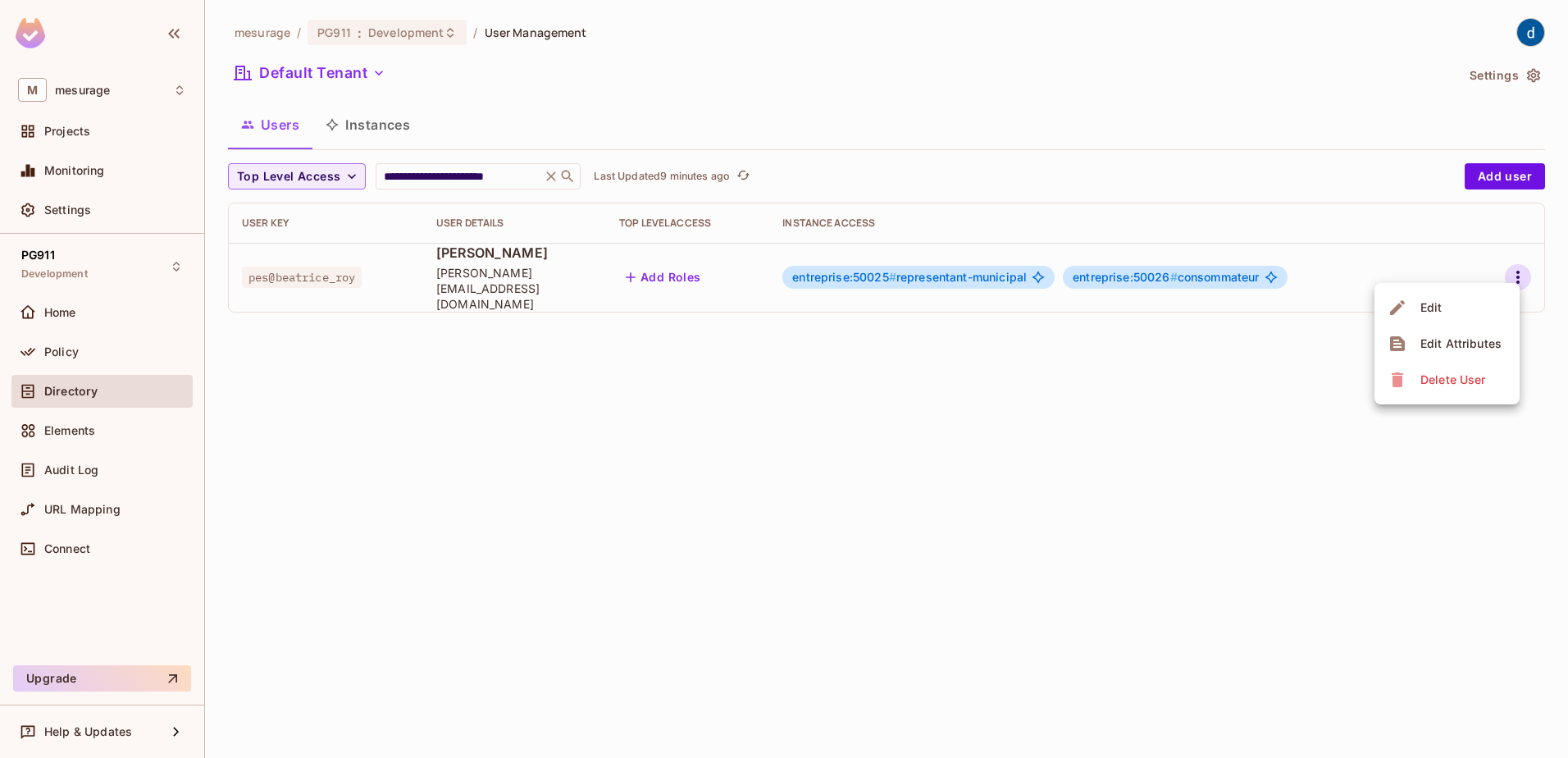
click at [1445, 307] on span "Edit" at bounding box center [1431, 308] width 32 height 26
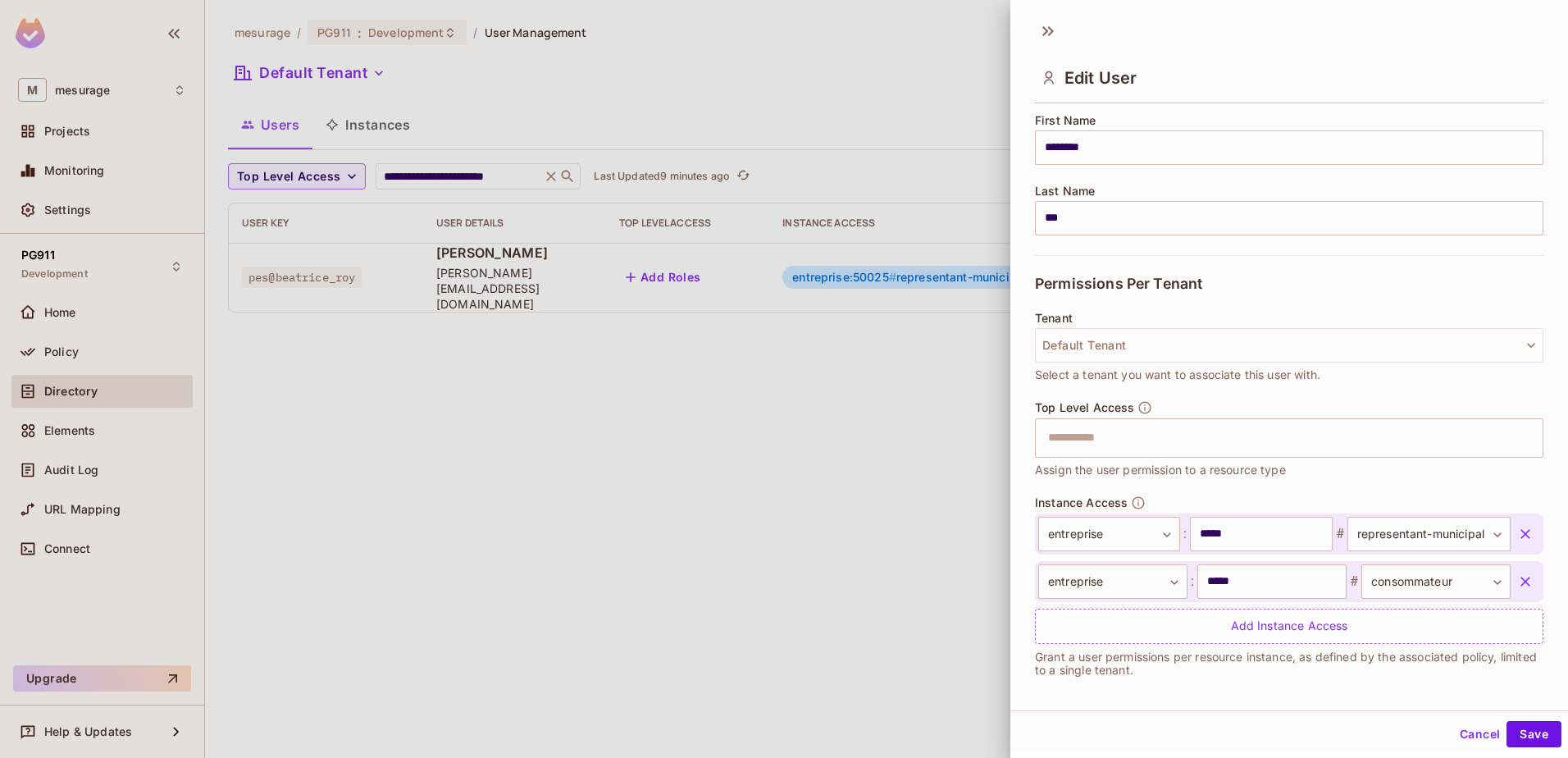
scroll to position [210, 0]
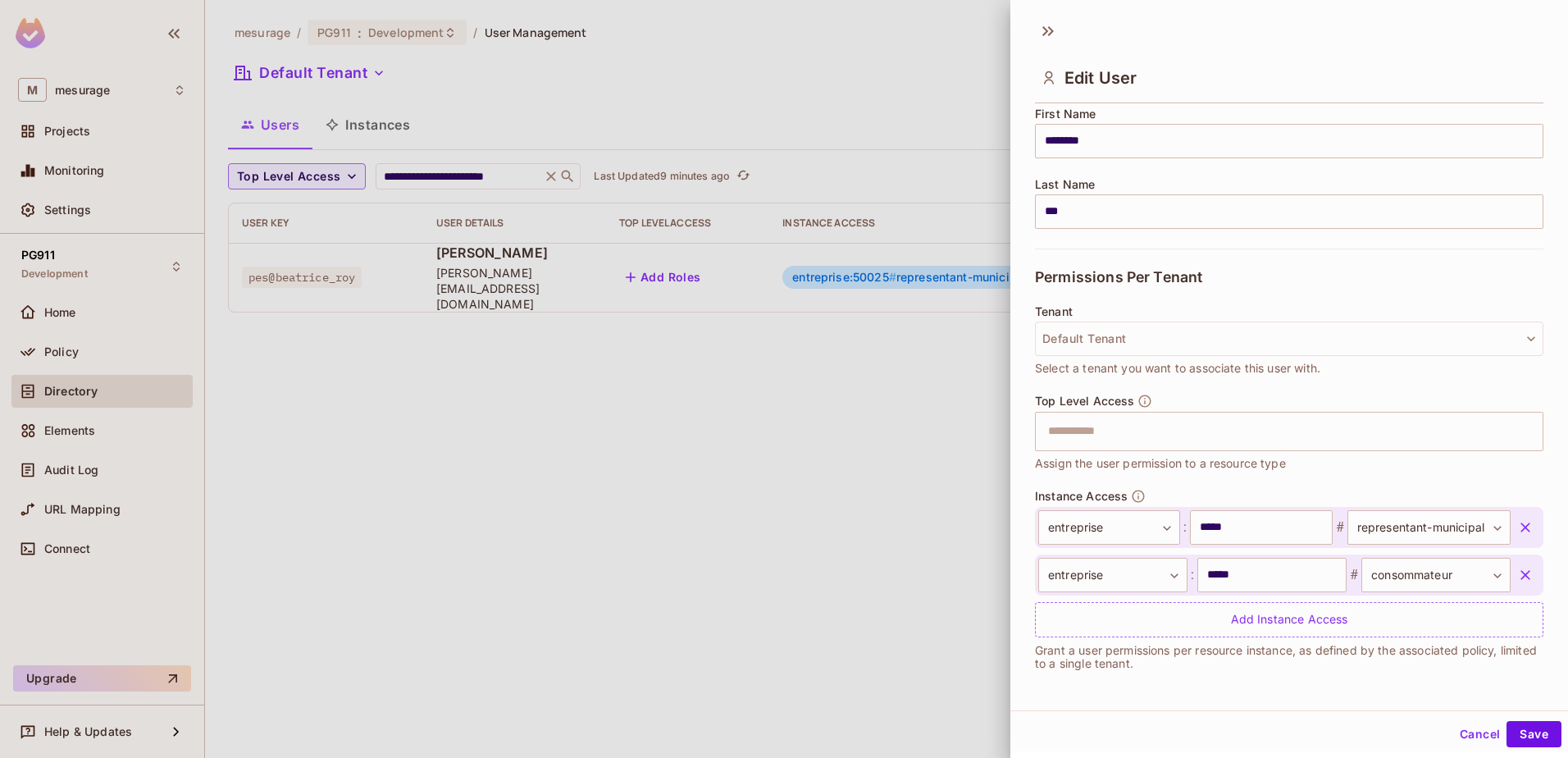
click at [1460, 732] on button "Cancel" at bounding box center [1480, 734] width 54 height 26
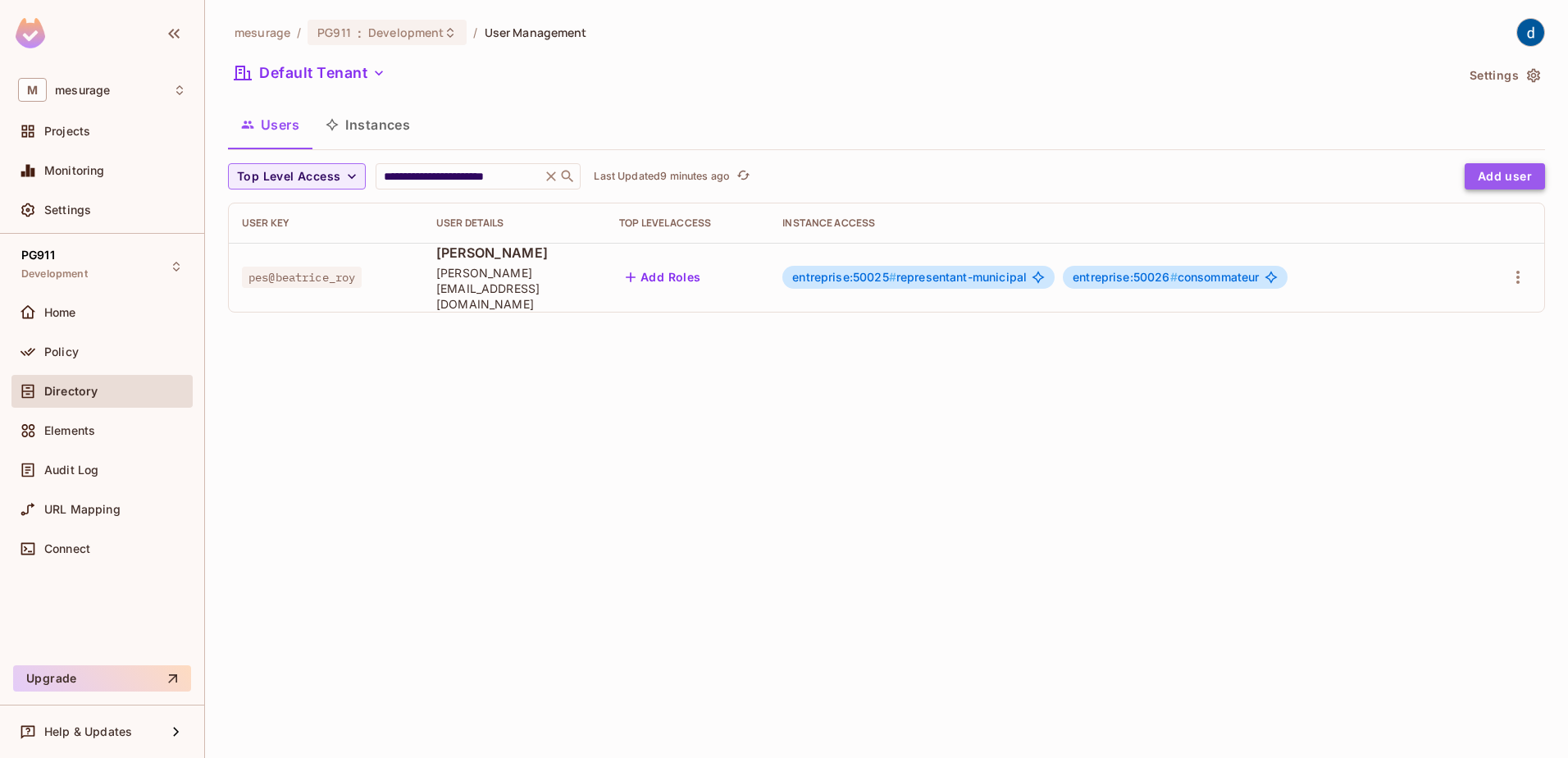
click at [1494, 183] on button "Add user" at bounding box center [1504, 177] width 80 height 26
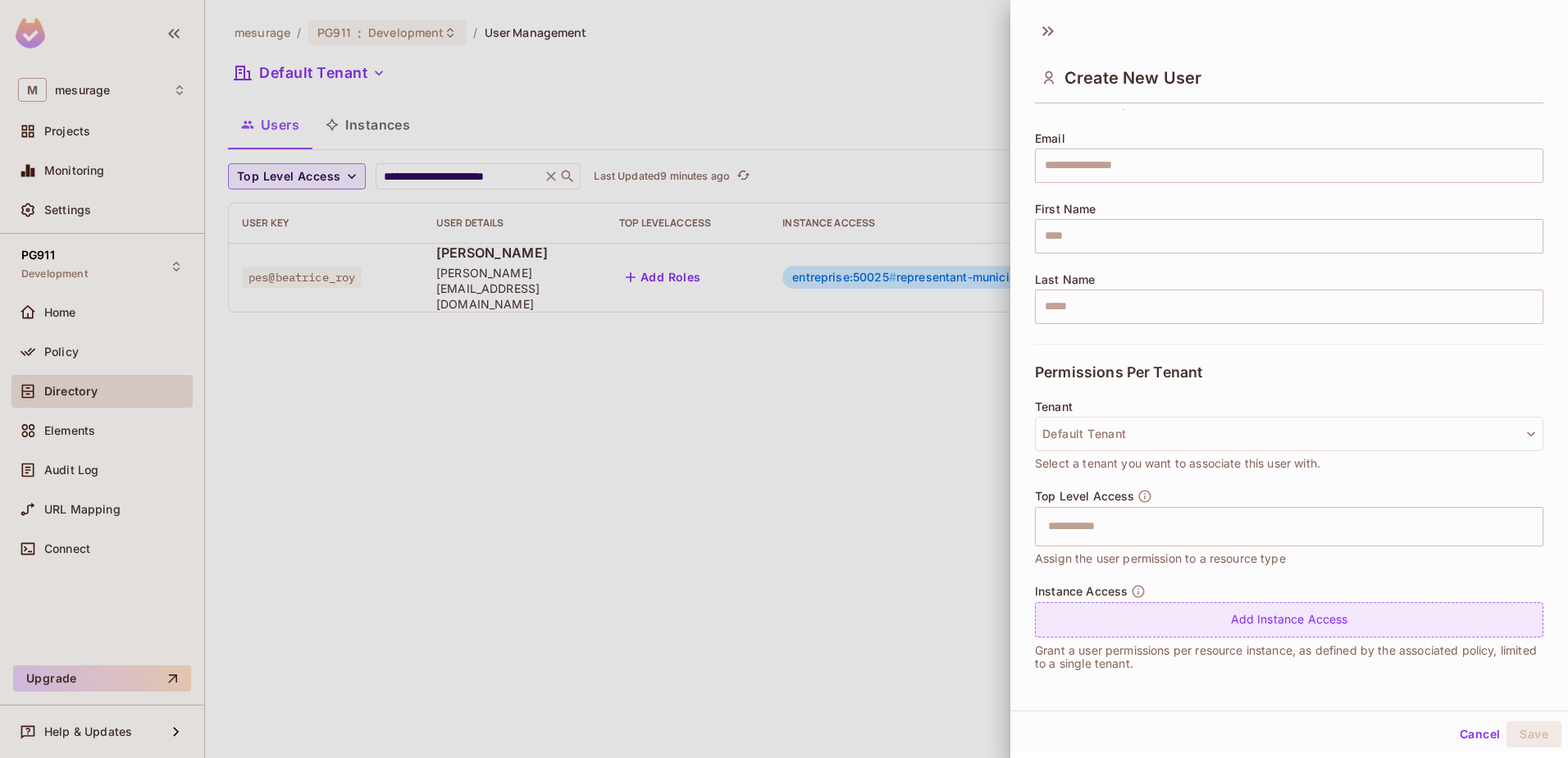
scroll to position [2, 0]
click at [1289, 622] on div "Add Instance Access" at bounding box center [1289, 617] width 508 height 35
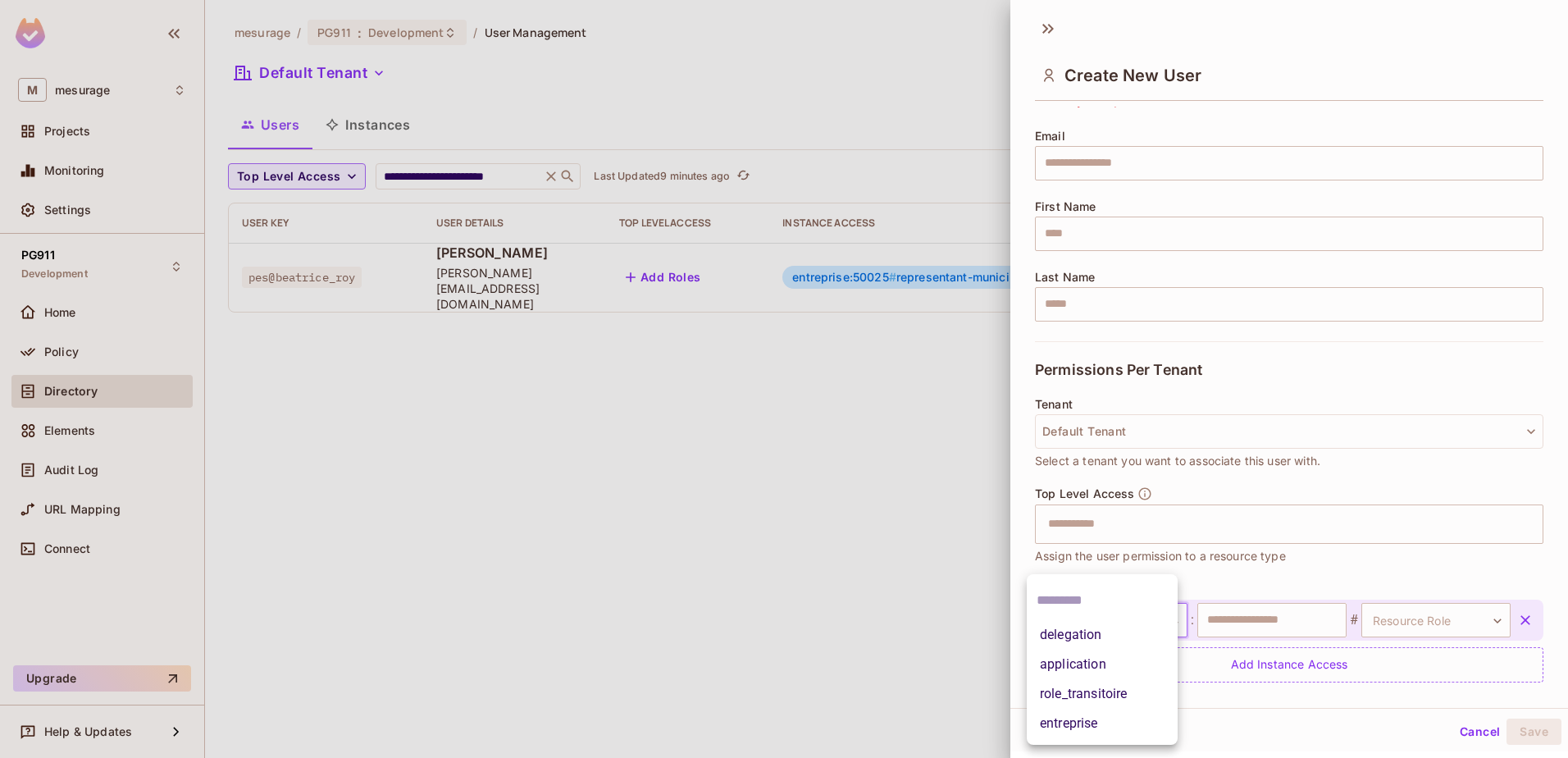
click at [1152, 624] on body "**********" at bounding box center [784, 379] width 1568 height 758
click at [1471, 725] on div at bounding box center [784, 379] width 1568 height 758
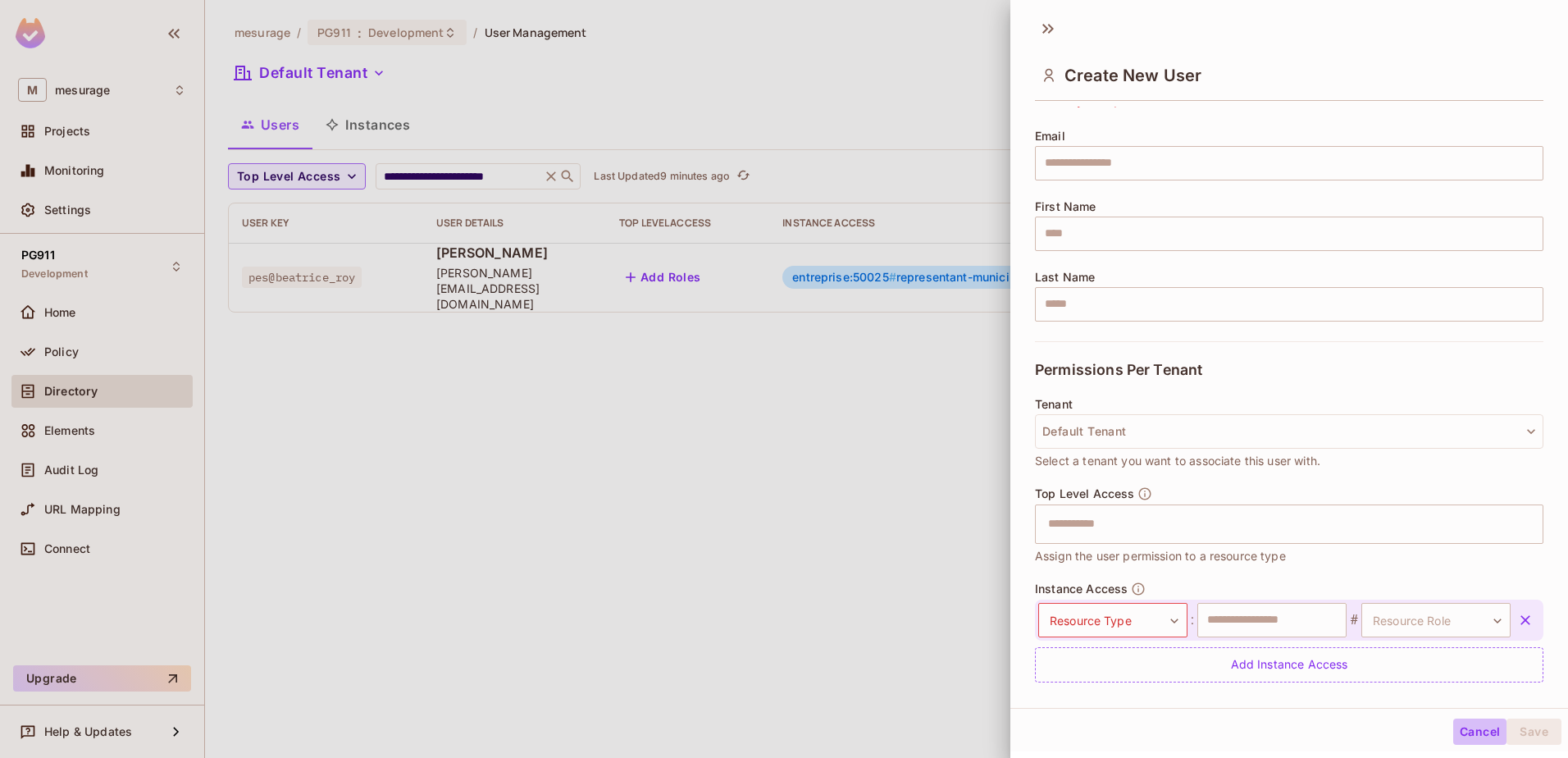
click at [1462, 726] on button "Cancel" at bounding box center [1480, 732] width 54 height 26
